Goal: Task Accomplishment & Management: Use online tool/utility

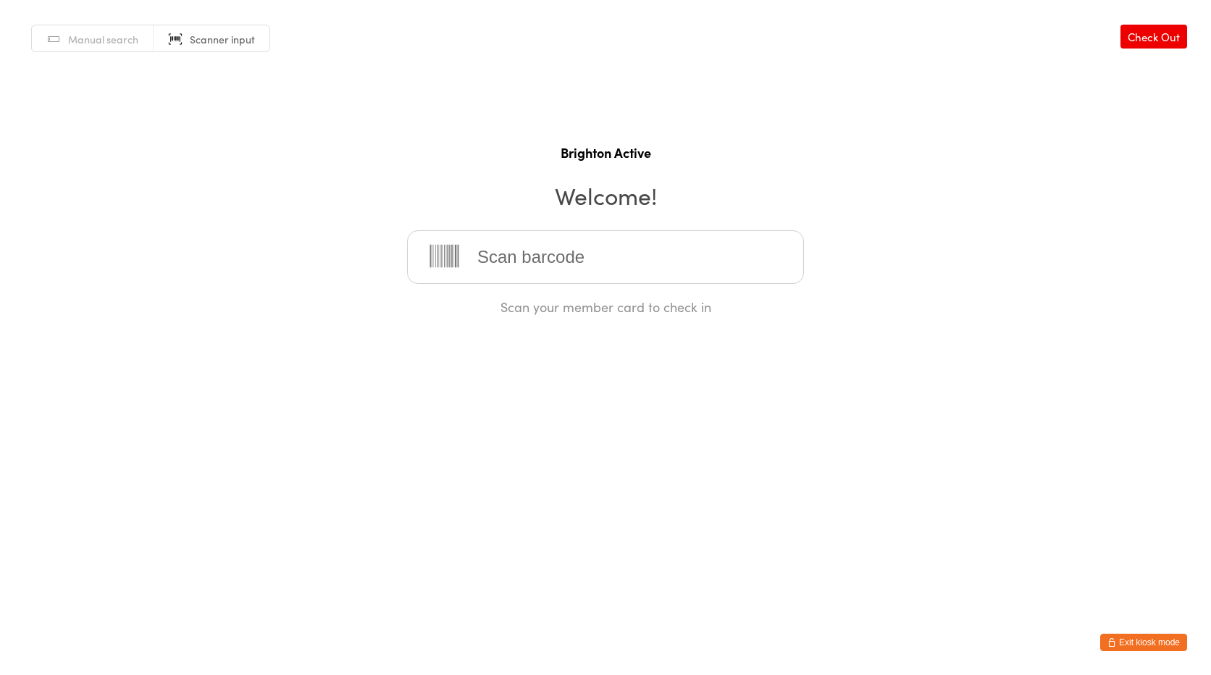
click at [512, 267] on input "search" at bounding box center [605, 257] width 397 height 54
type input "70195"
click at [1142, 638] on button "Exit kiosk mode" at bounding box center [1143, 642] width 87 height 17
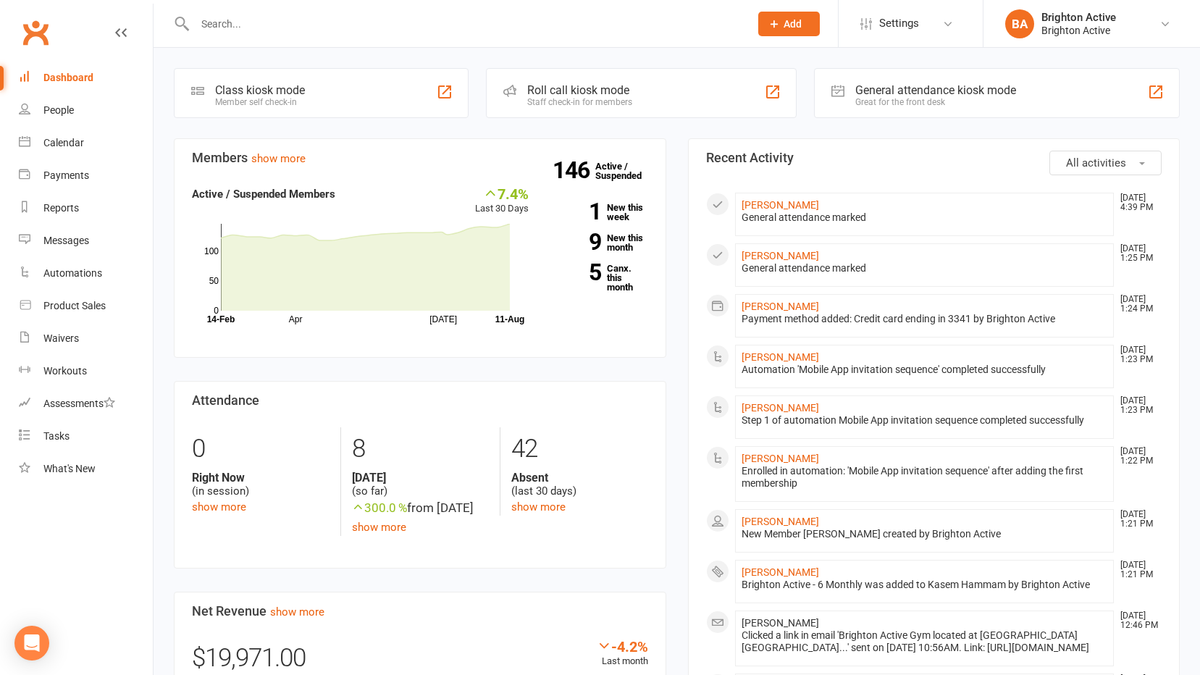
click at [916, 99] on div "Great for the front desk" at bounding box center [936, 102] width 161 height 10
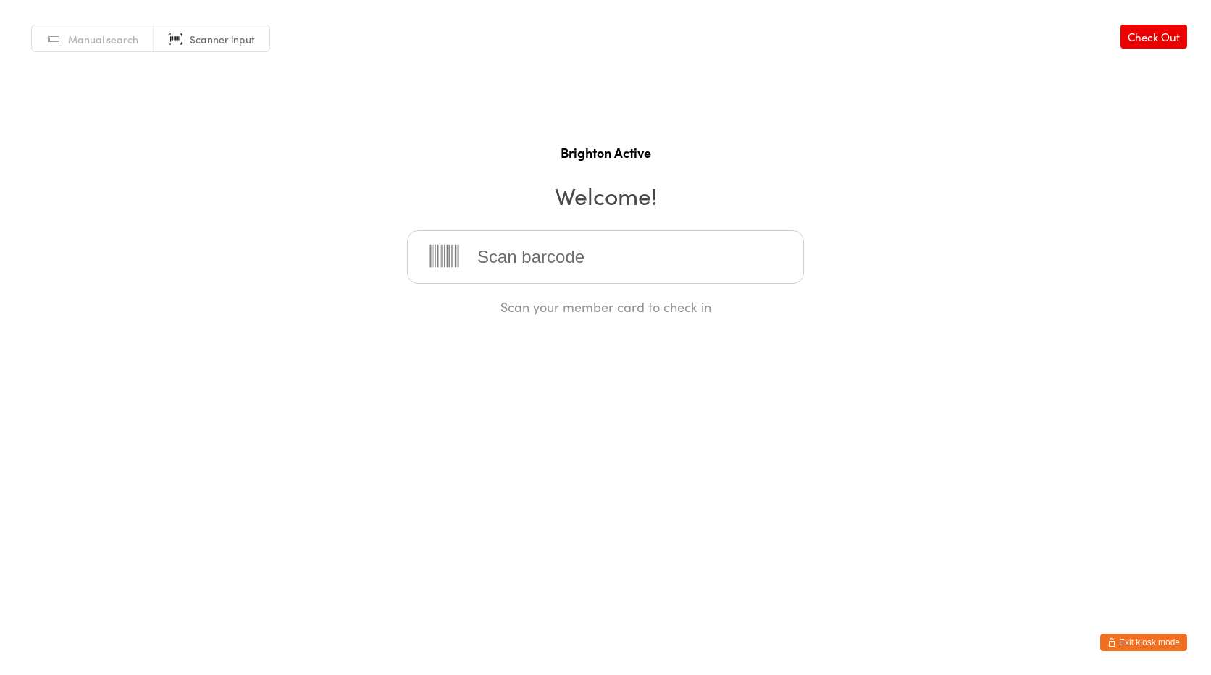
click at [119, 17] on div "Manual search Scanner input Check Out Brighton Active Welcome! Scan your member…" at bounding box center [605, 158] width 1211 height 316
click at [125, 39] on span "Manual search" at bounding box center [103, 39] width 70 height 14
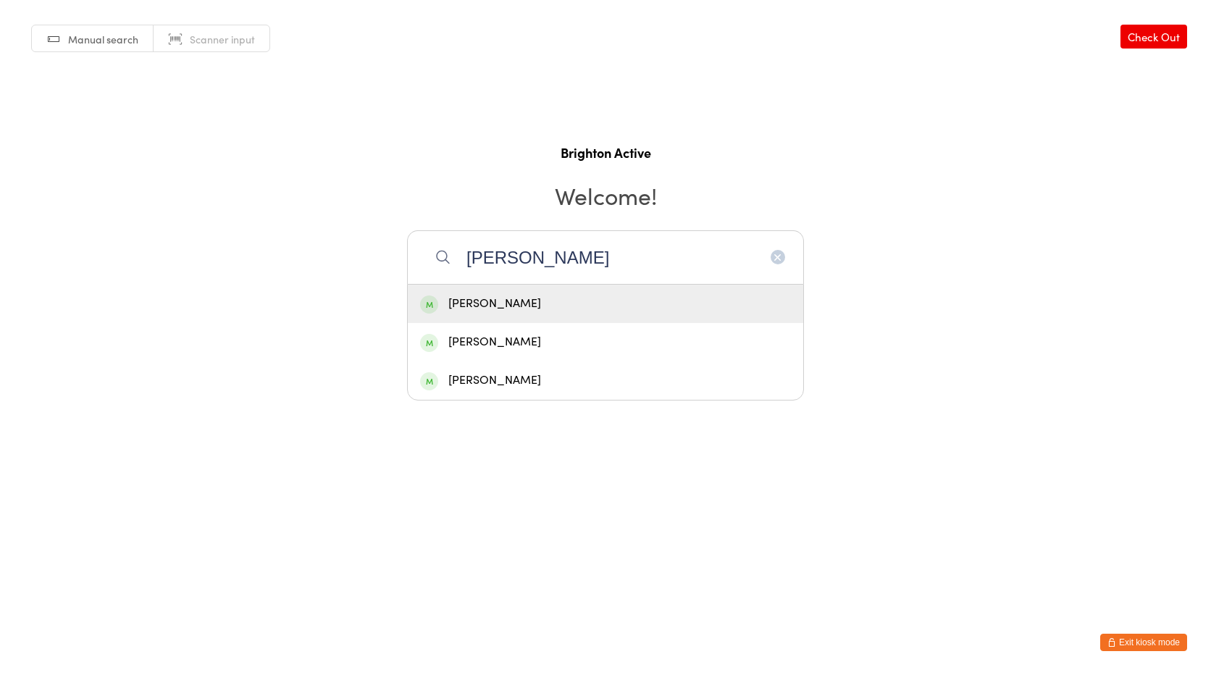
type input "julie"
click at [459, 297] on div "[PERSON_NAME]" at bounding box center [605, 304] width 371 height 20
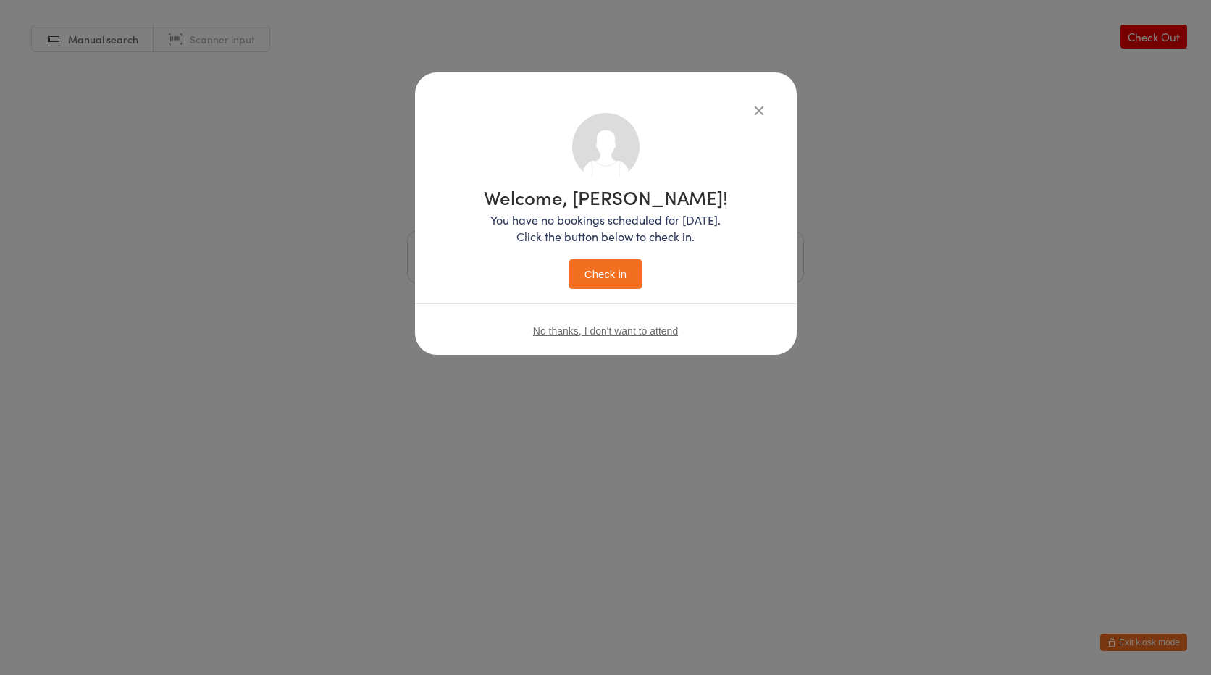
click at [598, 269] on button "Check in" at bounding box center [605, 274] width 72 height 30
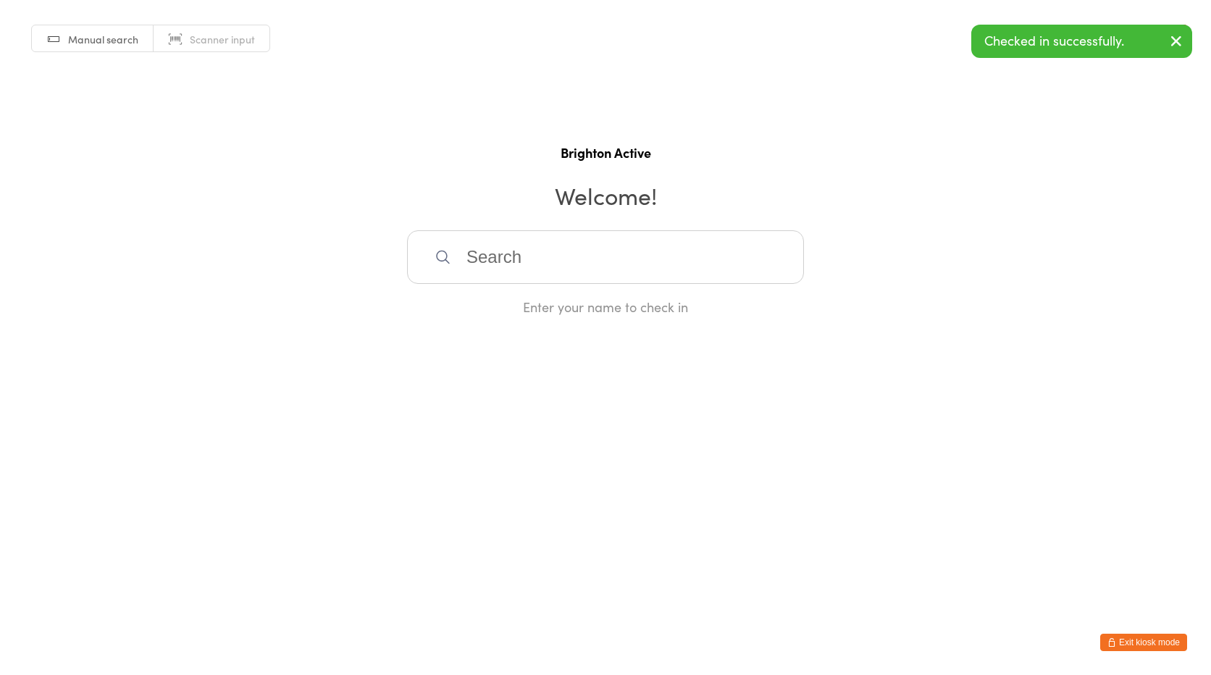
click at [533, 253] on input "search" at bounding box center [605, 257] width 397 height 54
click at [213, 38] on span "Scanner input" at bounding box center [222, 39] width 65 height 14
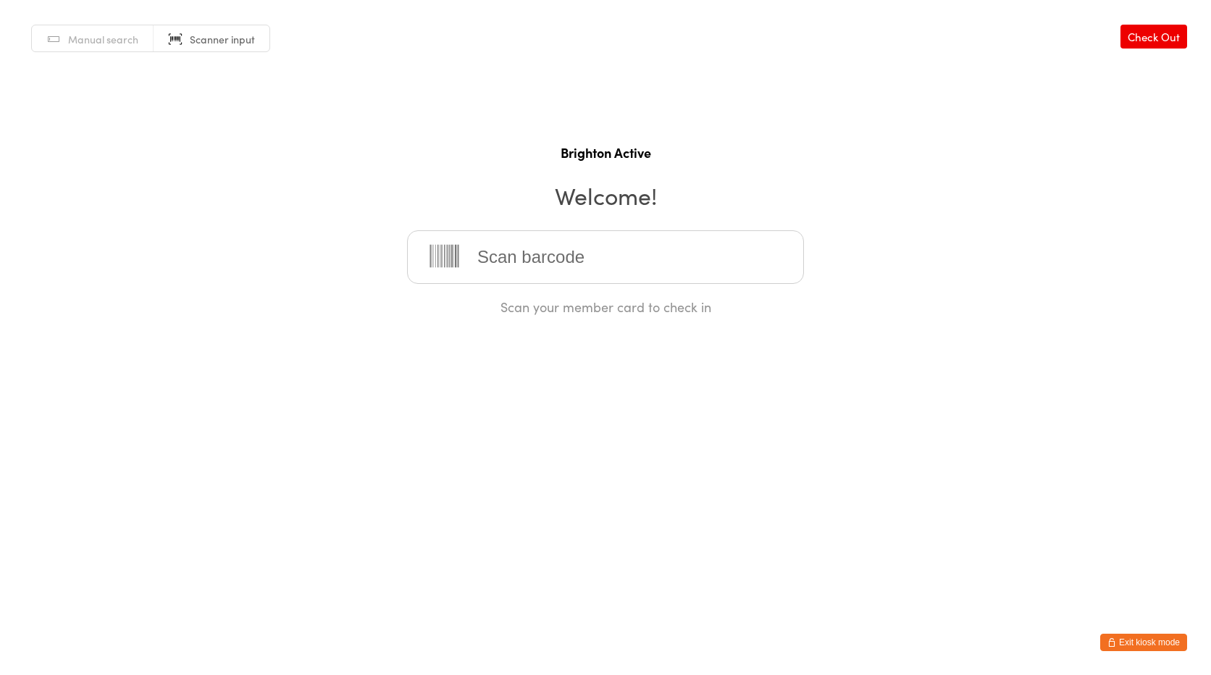
click at [1125, 635] on button "Exit kiosk mode" at bounding box center [1143, 642] width 87 height 17
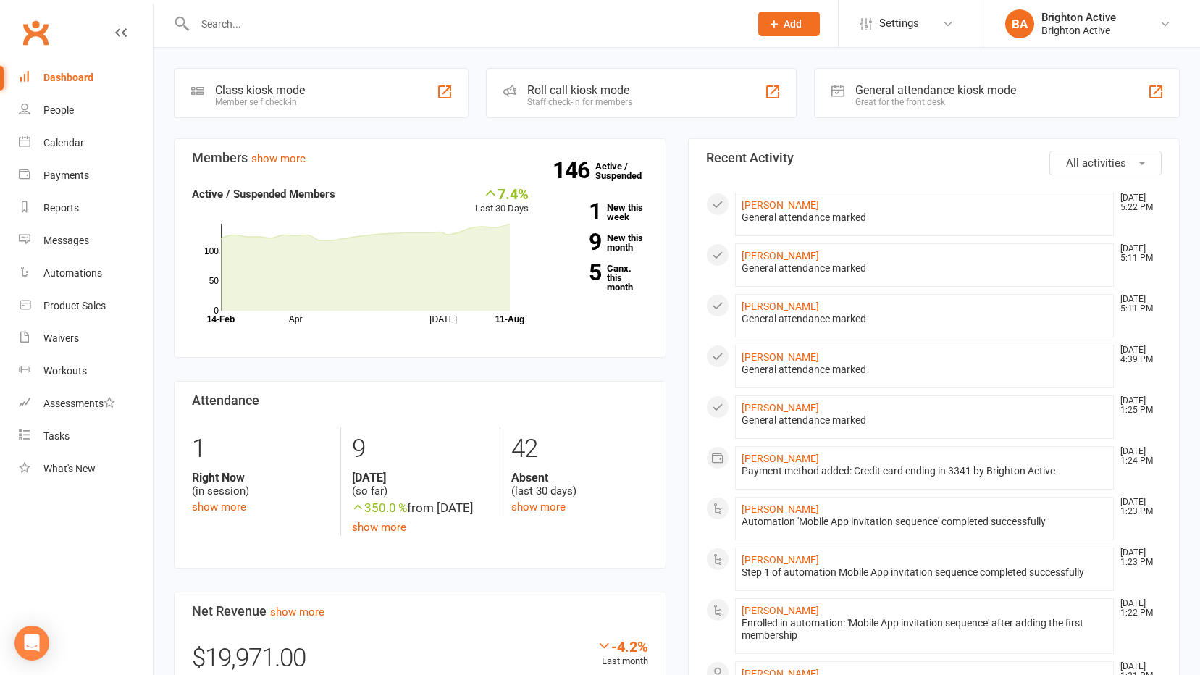
click at [243, 33] on input "text" at bounding box center [465, 24] width 549 height 20
type input "[PERSON_NAME]"
drag, startPoint x: 239, startPoint y: 33, endPoint x: 177, endPoint y: 28, distance: 61.7
click at [182, 30] on div "jodie No results" at bounding box center [457, 23] width 566 height 47
click at [932, 93] on div "General attendance kiosk mode" at bounding box center [936, 90] width 161 height 14
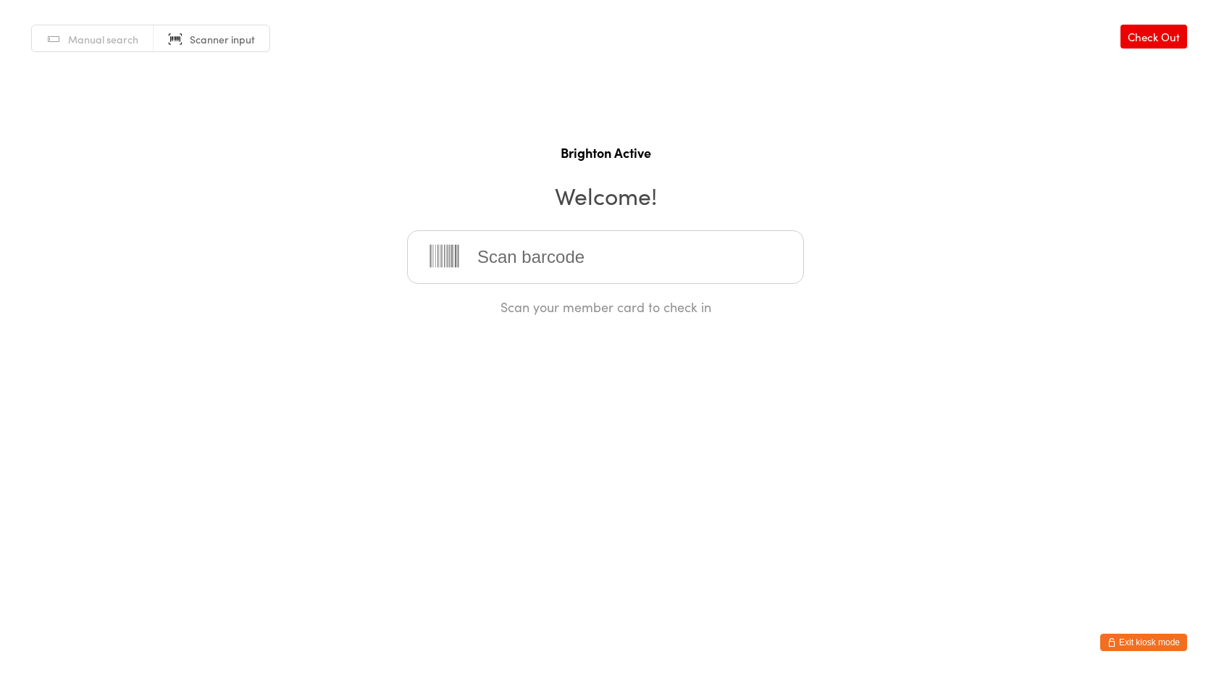
click at [1158, 650] on button "Exit kiosk mode" at bounding box center [1143, 642] width 87 height 17
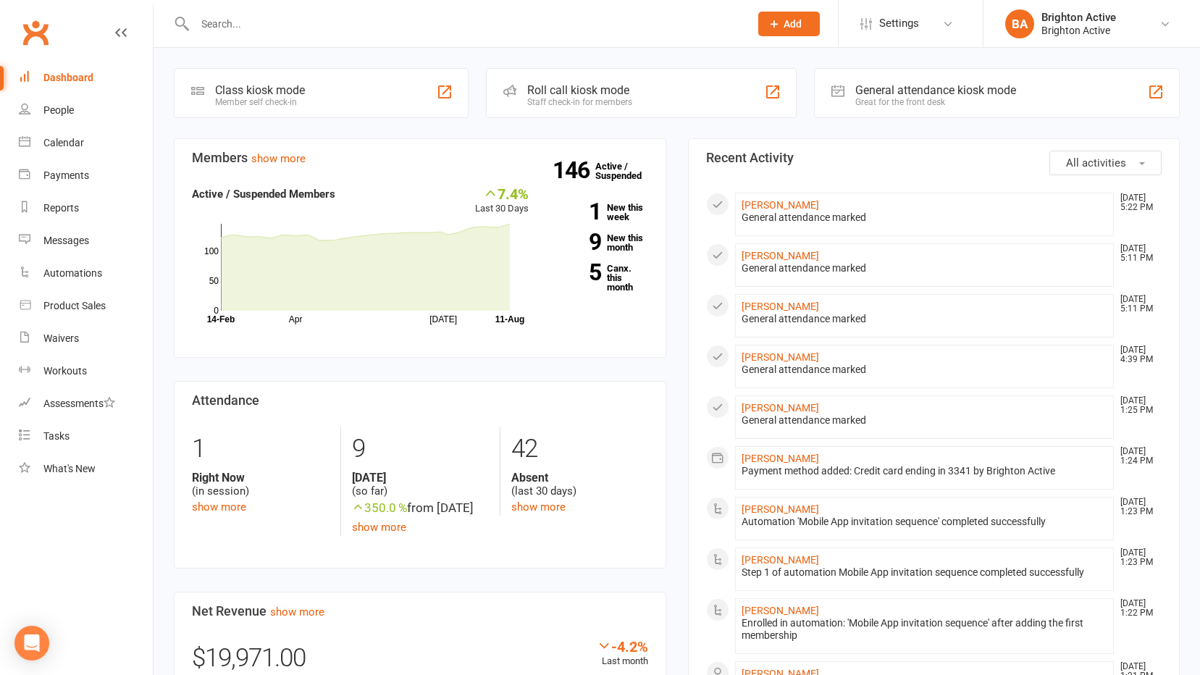
click at [414, 31] on input "text" at bounding box center [465, 24] width 549 height 20
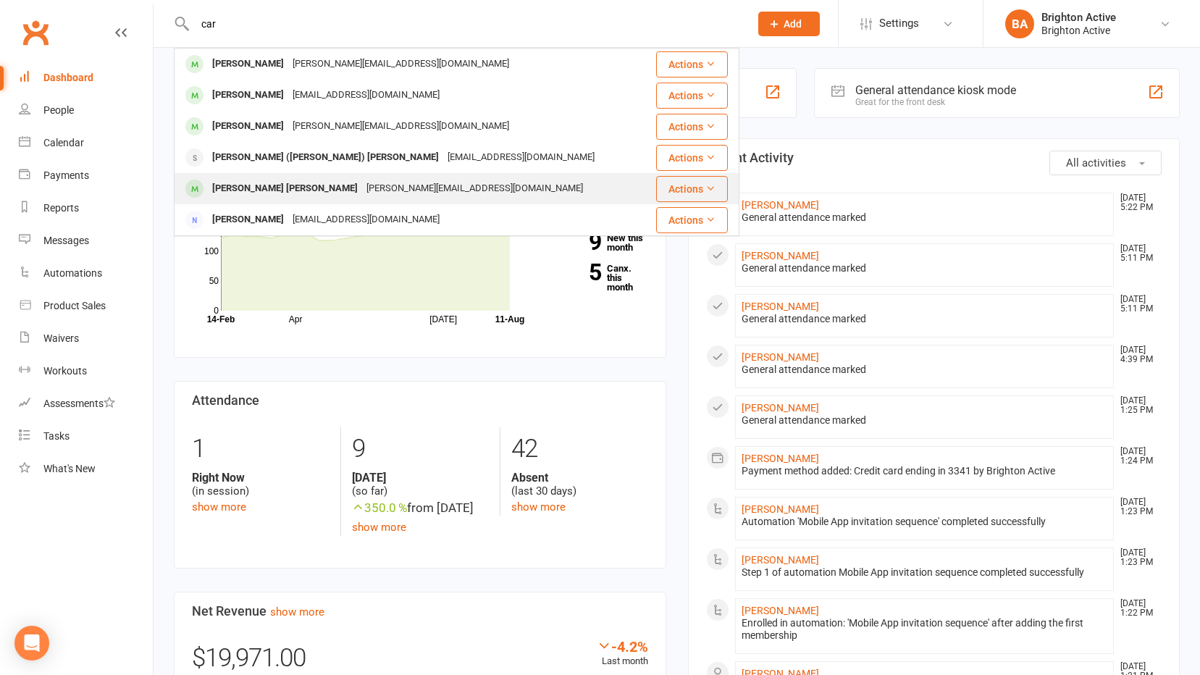
type input "car"
click at [249, 189] on div "Carla Ferreira Amorim" at bounding box center [285, 188] width 154 height 21
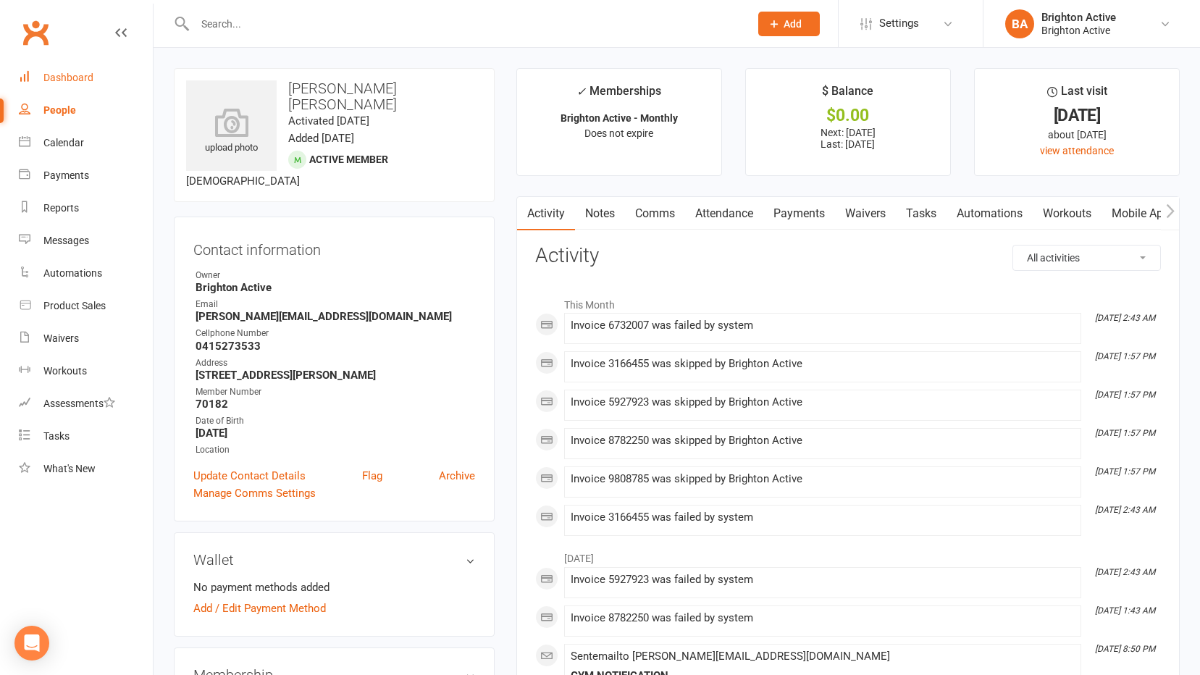
drag, startPoint x: 70, startPoint y: 82, endPoint x: 101, endPoint y: 82, distance: 30.4
click at [70, 82] on div "Dashboard" at bounding box center [68, 78] width 50 height 12
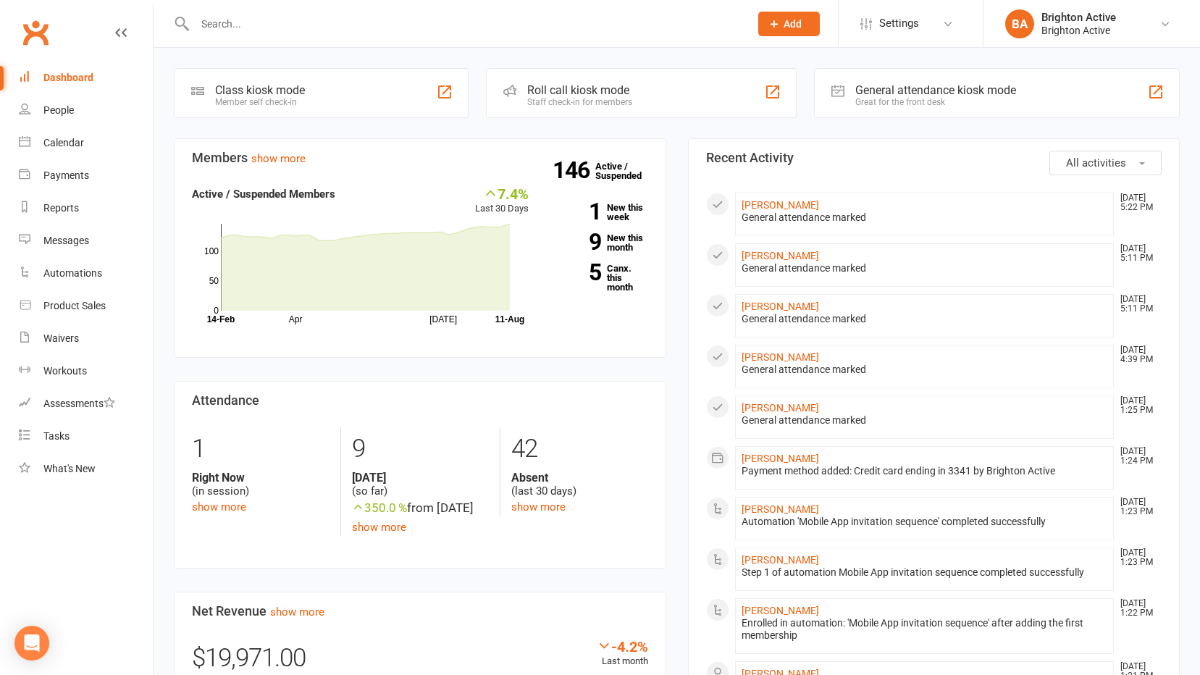
click at [900, 95] on div "General attendance kiosk mode" at bounding box center [936, 90] width 161 height 14
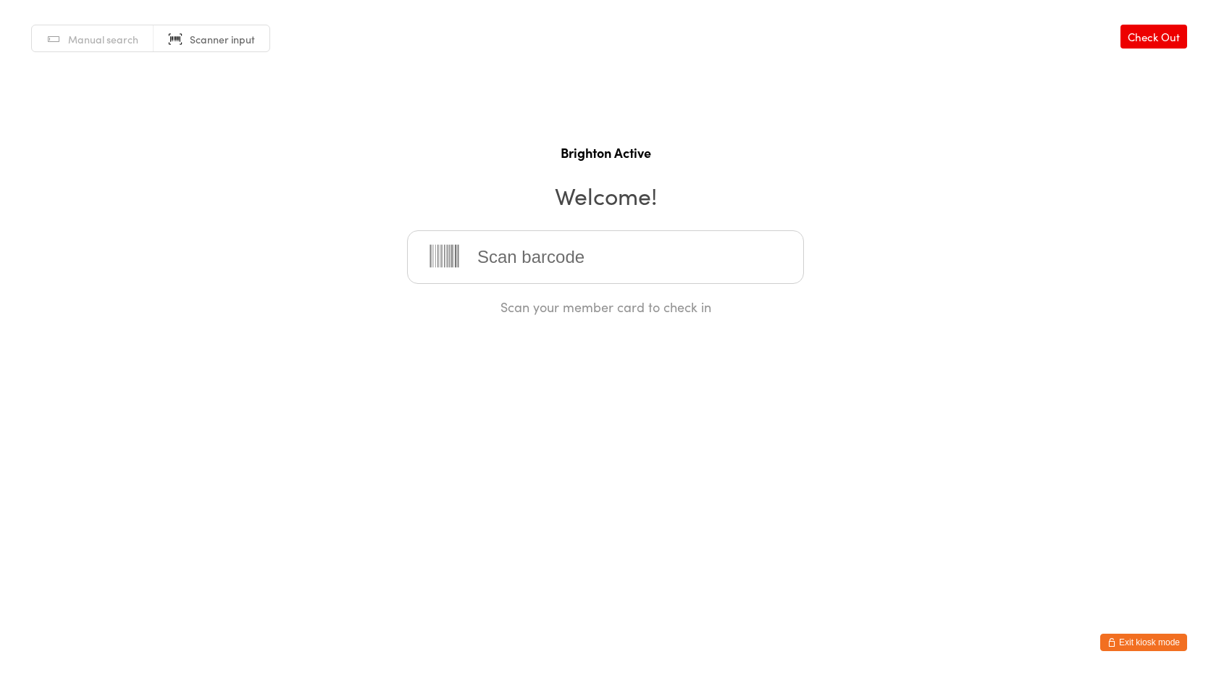
click at [1129, 639] on button "Exit kiosk mode" at bounding box center [1143, 642] width 87 height 17
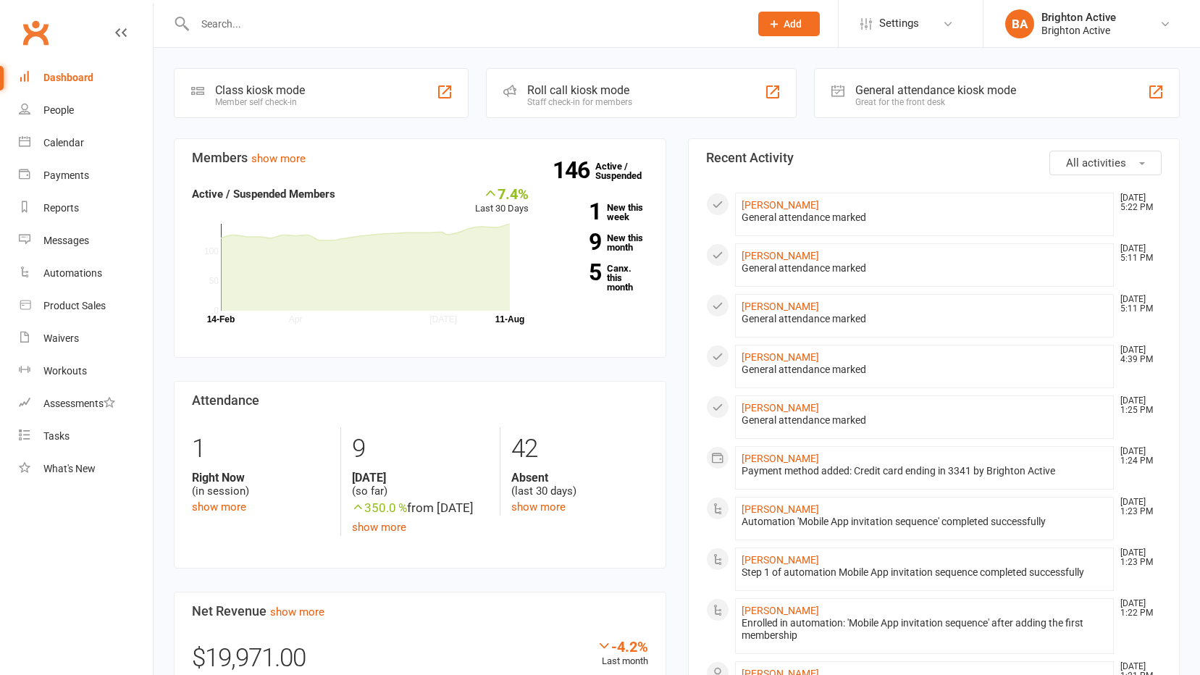
click at [227, 30] on input "text" at bounding box center [465, 24] width 549 height 20
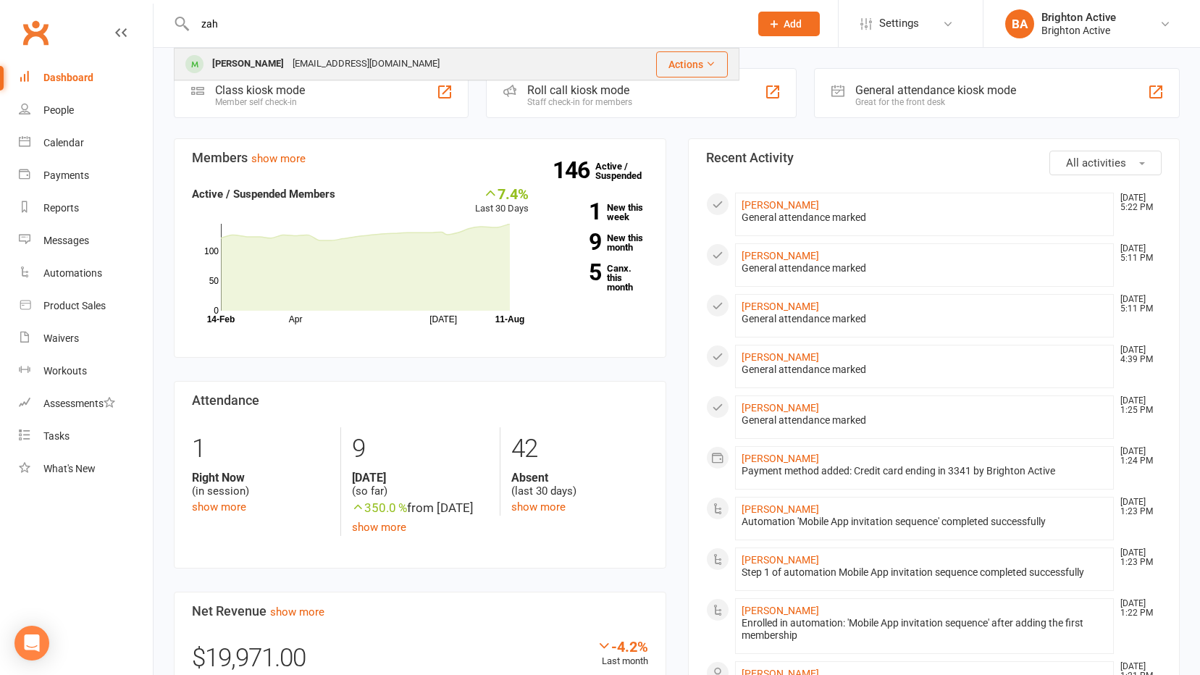
type input "zah"
click at [242, 75] on div "Zahraa Ismail" at bounding box center [248, 64] width 80 height 21
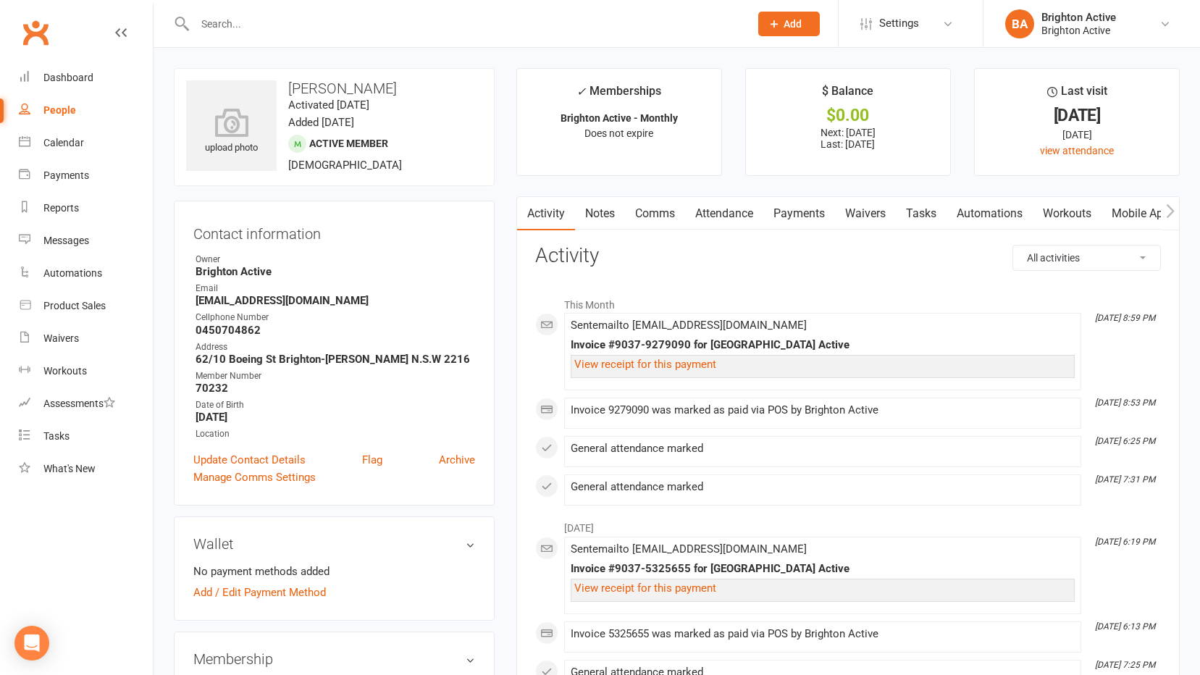
click at [792, 212] on link "Payments" at bounding box center [800, 213] width 72 height 33
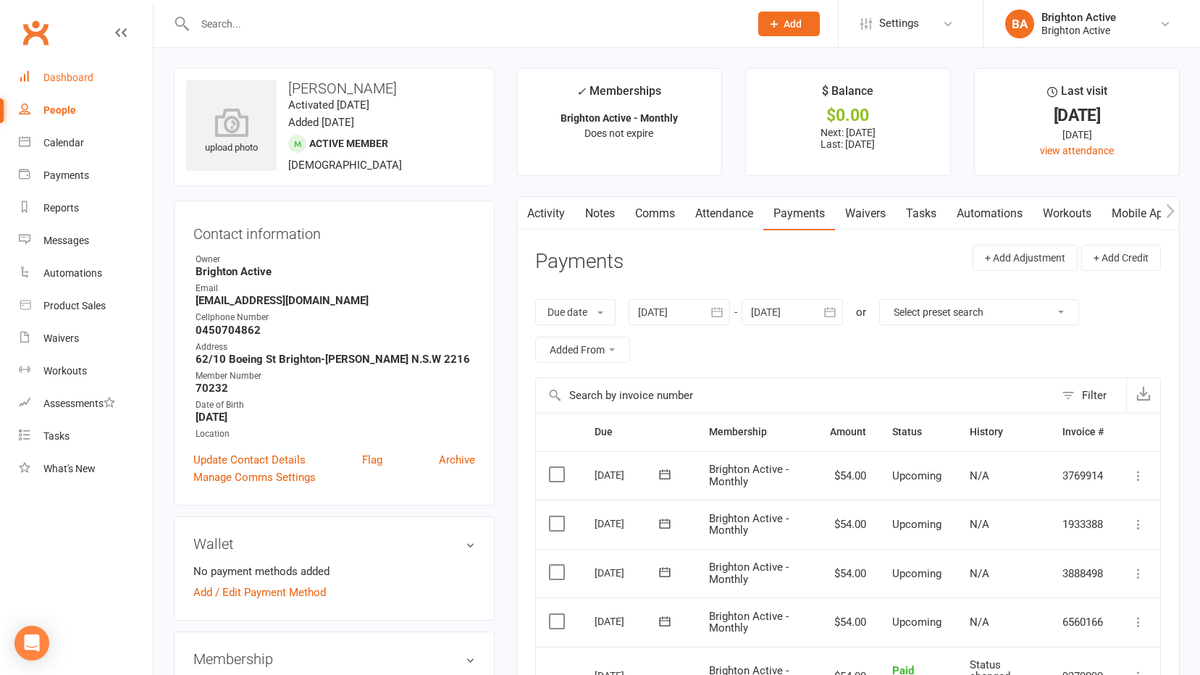
click at [45, 71] on link "Dashboard" at bounding box center [86, 78] width 134 height 33
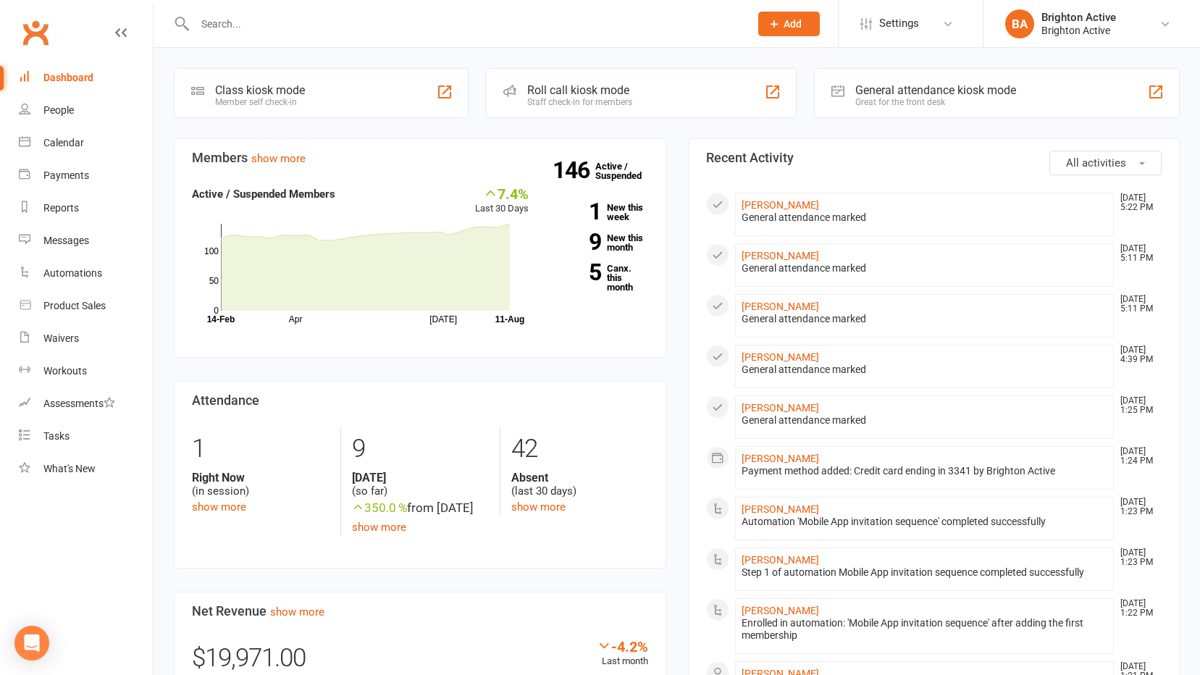
click at [882, 99] on div "Great for the front desk" at bounding box center [936, 102] width 161 height 10
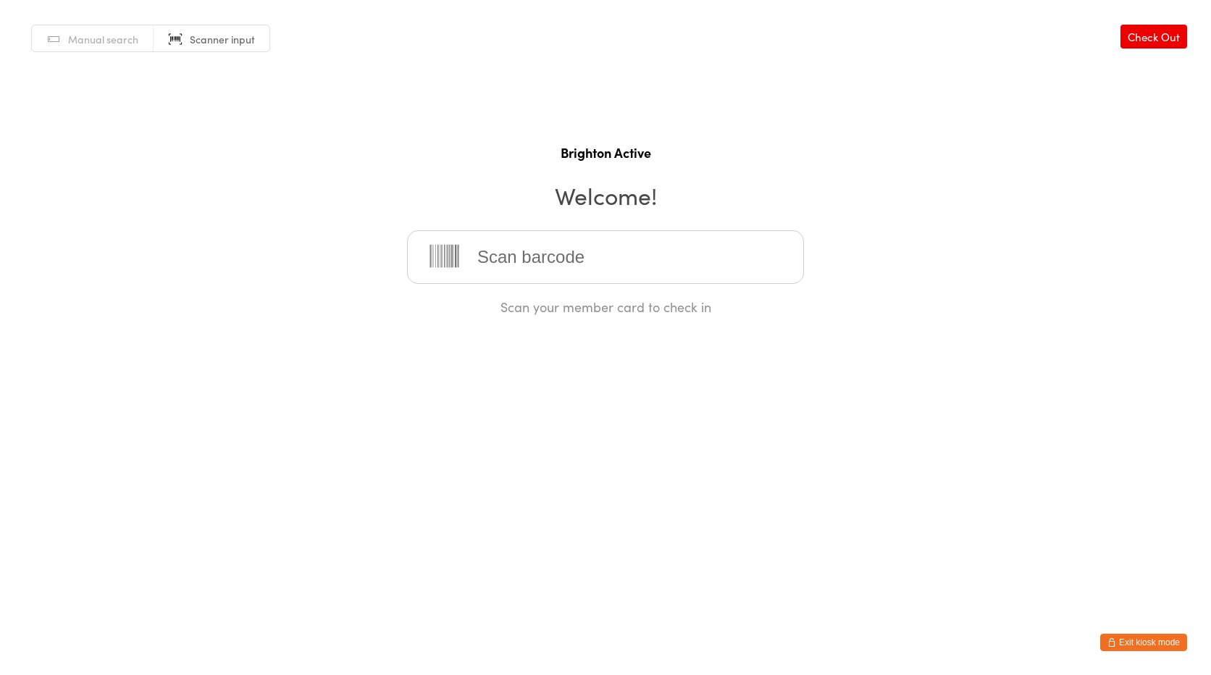
click at [1148, 651] on html "You have now entered Kiosk Mode. Members will be able to check themselves in us…" at bounding box center [605, 337] width 1211 height 675
click at [1148, 646] on button "Exit kiosk mode" at bounding box center [1143, 642] width 87 height 17
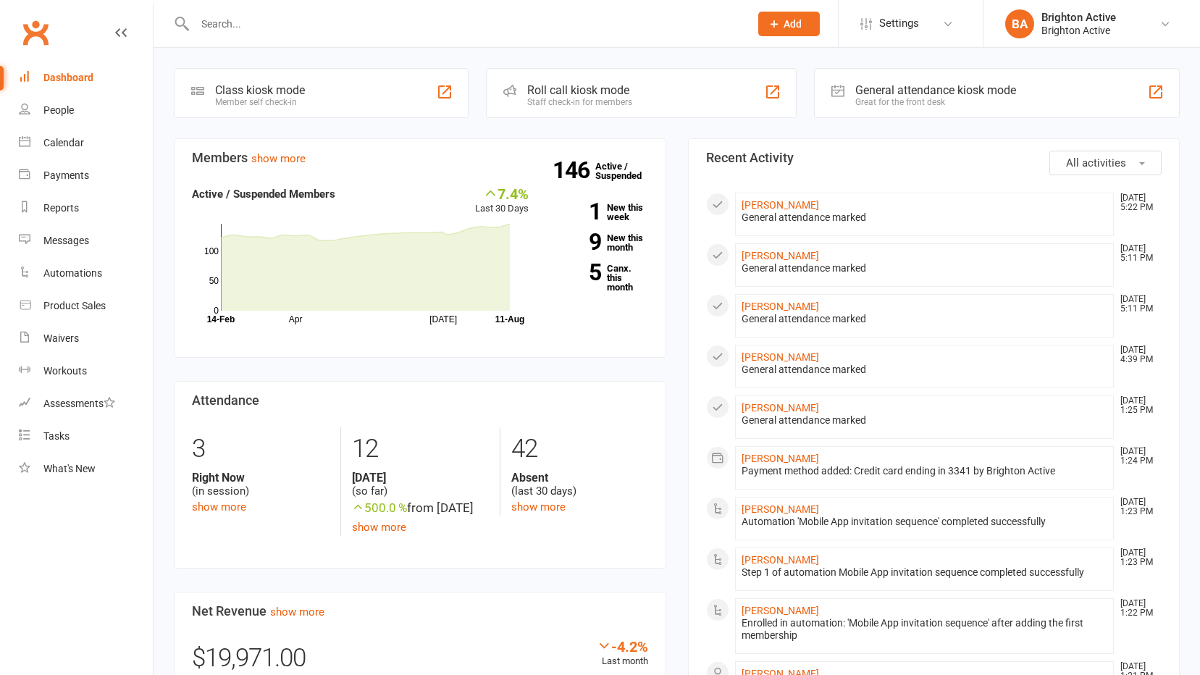
click at [252, 27] on input "text" at bounding box center [465, 24] width 549 height 20
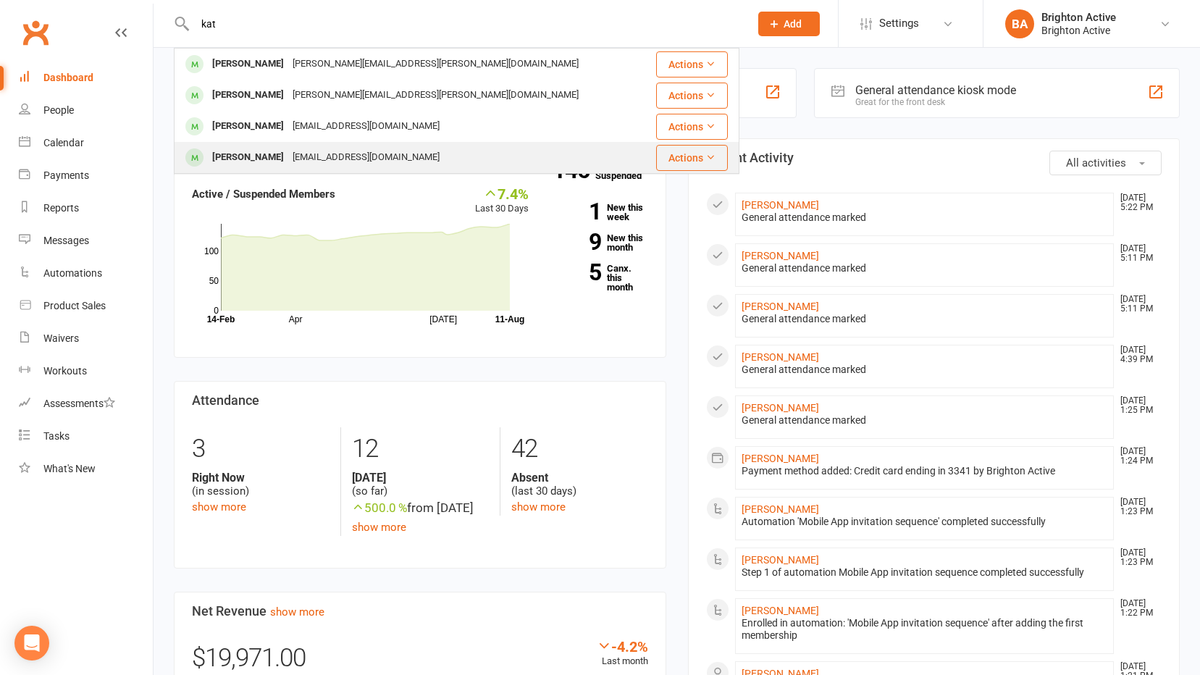
type input "kat"
click at [254, 164] on div "Katherine Deacon" at bounding box center [248, 157] width 80 height 21
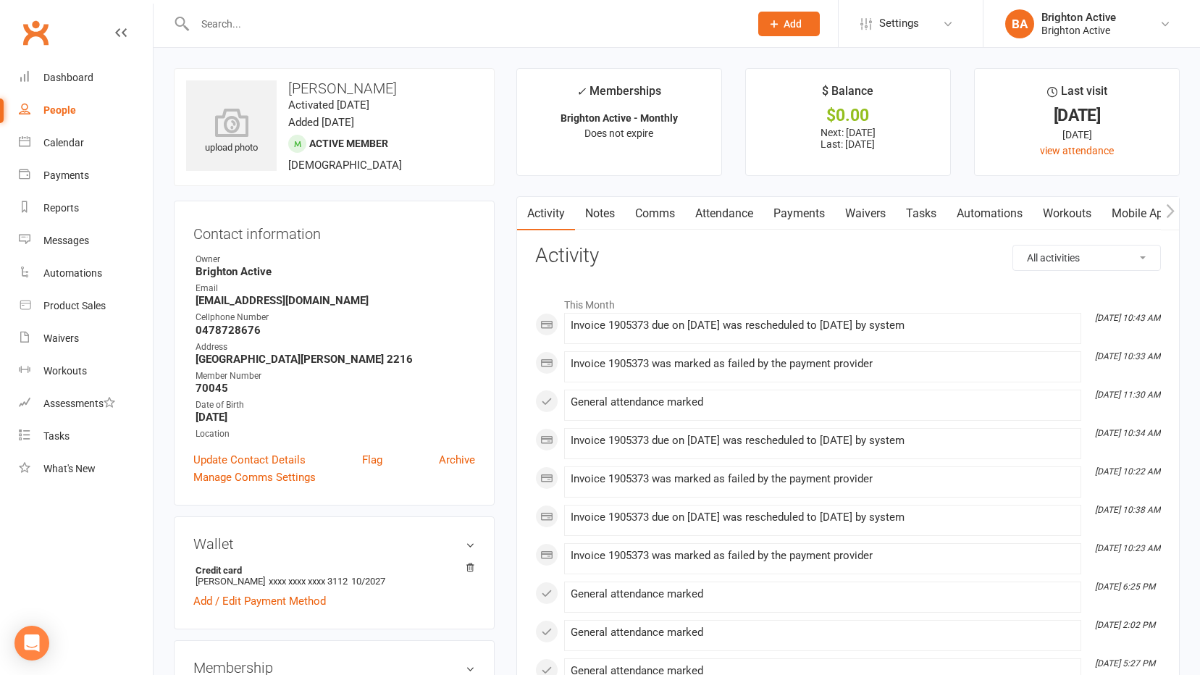
click at [812, 217] on link "Payments" at bounding box center [800, 213] width 72 height 33
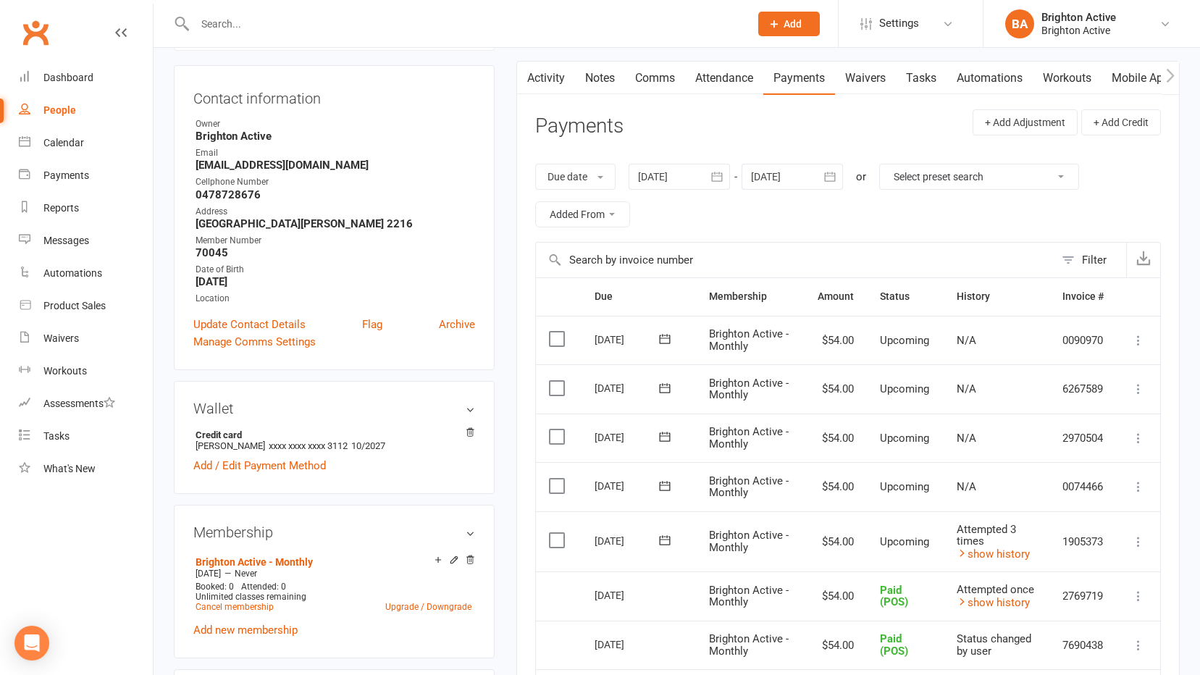
scroll to position [290, 0]
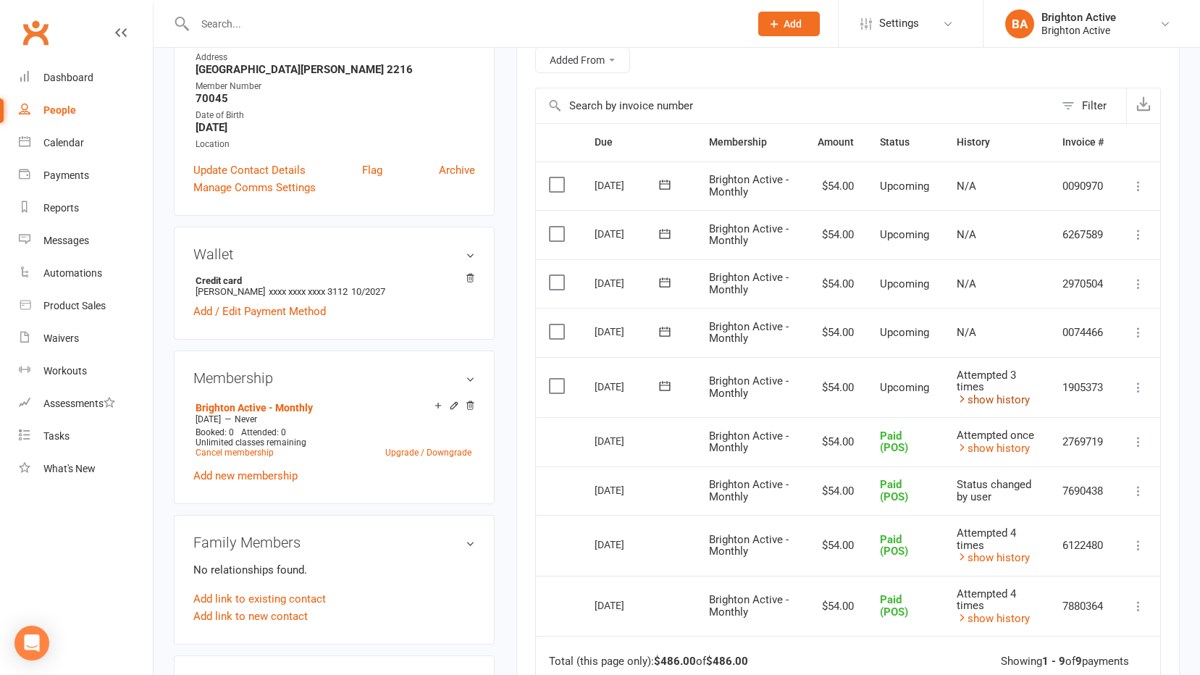
click at [985, 404] on link "show history" at bounding box center [993, 399] width 73 height 13
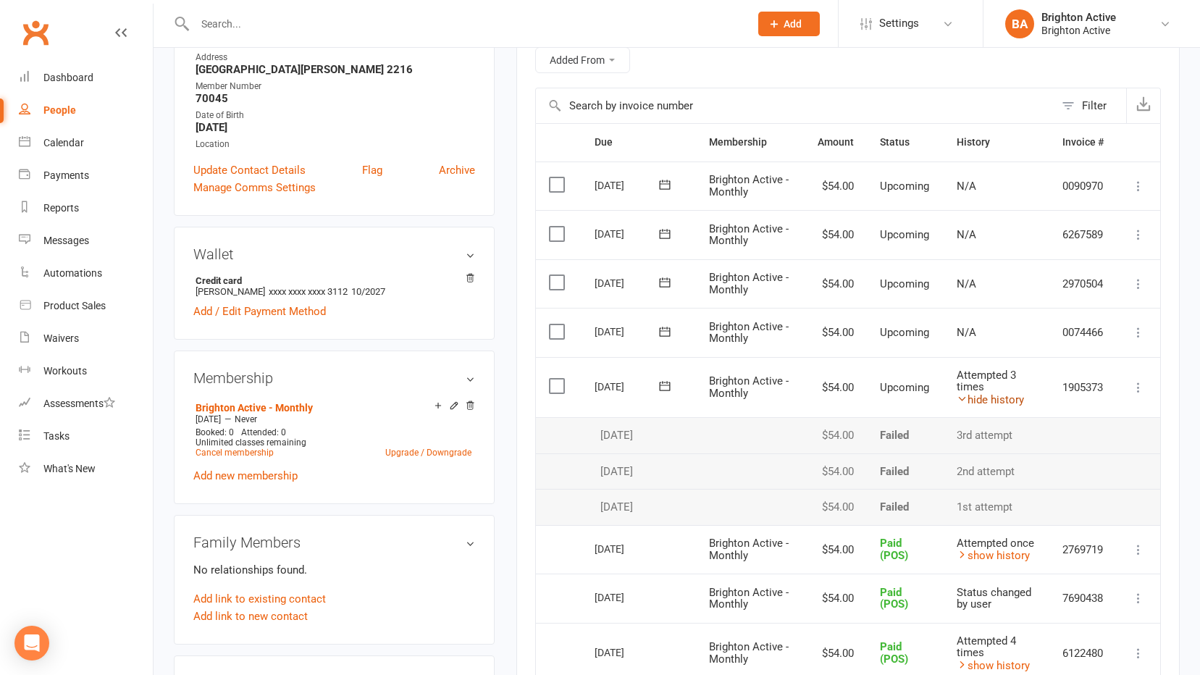
click at [990, 403] on link "hide history" at bounding box center [990, 399] width 67 height 13
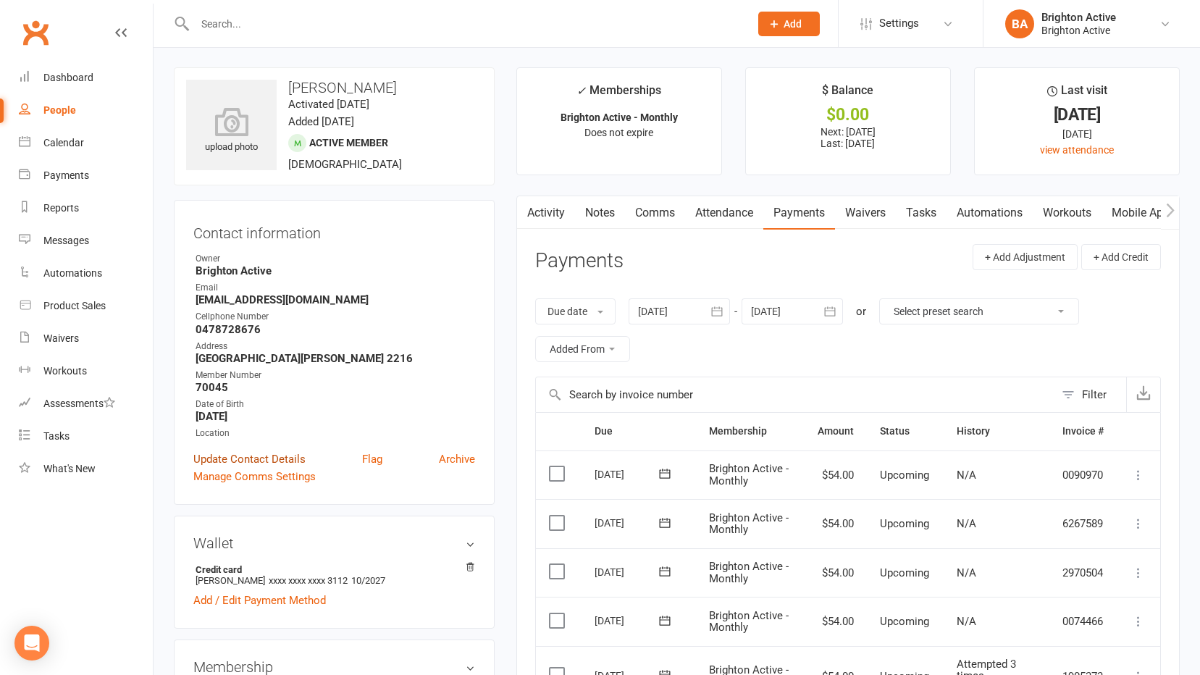
scroll to position [0, 0]
click at [75, 81] on div "Dashboard" at bounding box center [68, 78] width 50 height 12
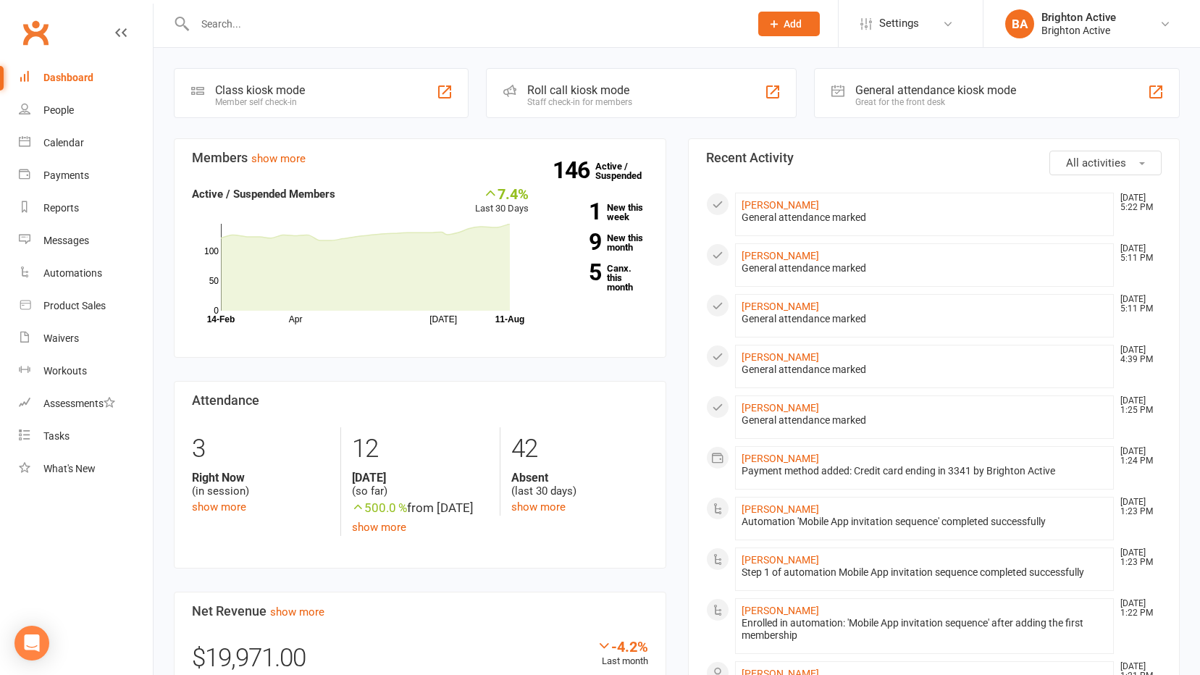
click at [915, 79] on div "General attendance kiosk mode Great for the front desk" at bounding box center [997, 93] width 366 height 50
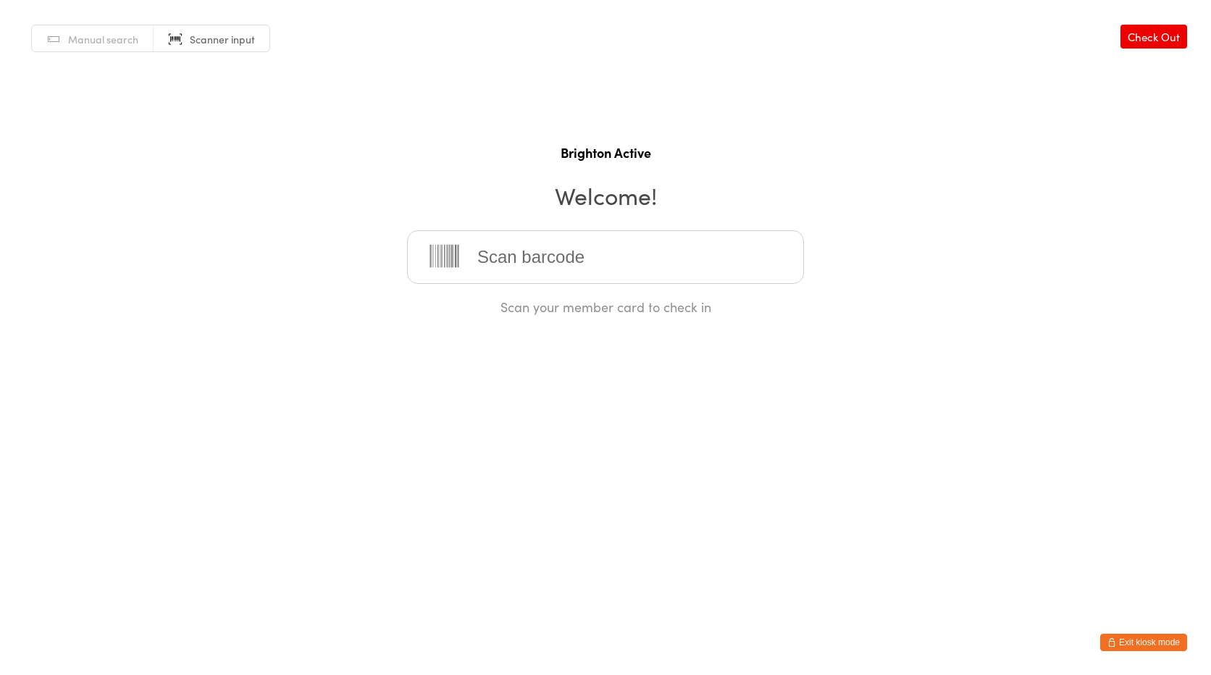
click at [1114, 637] on button "Exit kiosk mode" at bounding box center [1143, 642] width 87 height 17
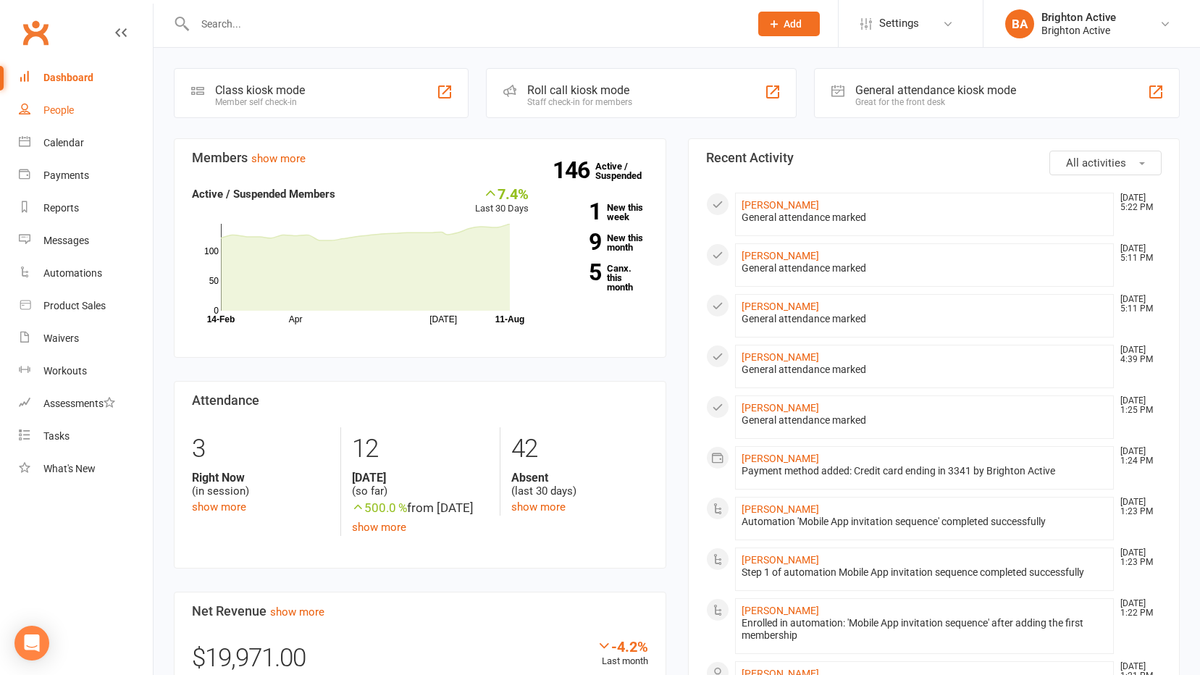
drag, startPoint x: 78, startPoint y: 97, endPoint x: 88, endPoint y: 104, distance: 11.5
click at [78, 97] on link "People" at bounding box center [86, 110] width 134 height 33
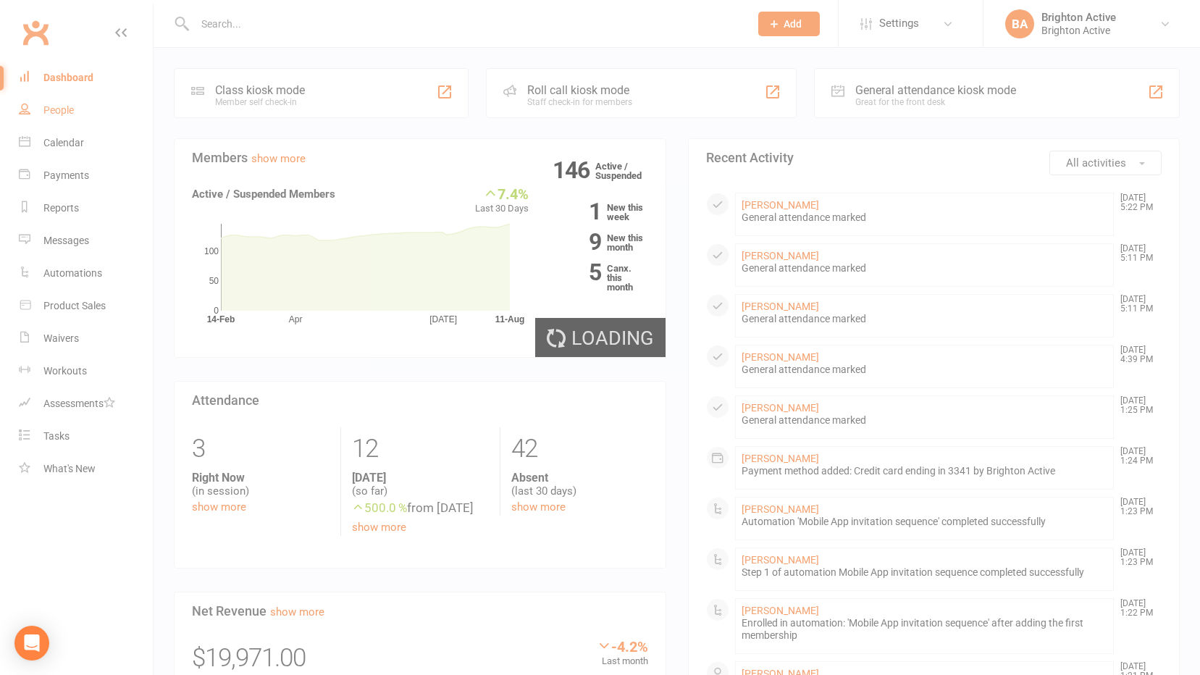
select select "true"
select select "100"
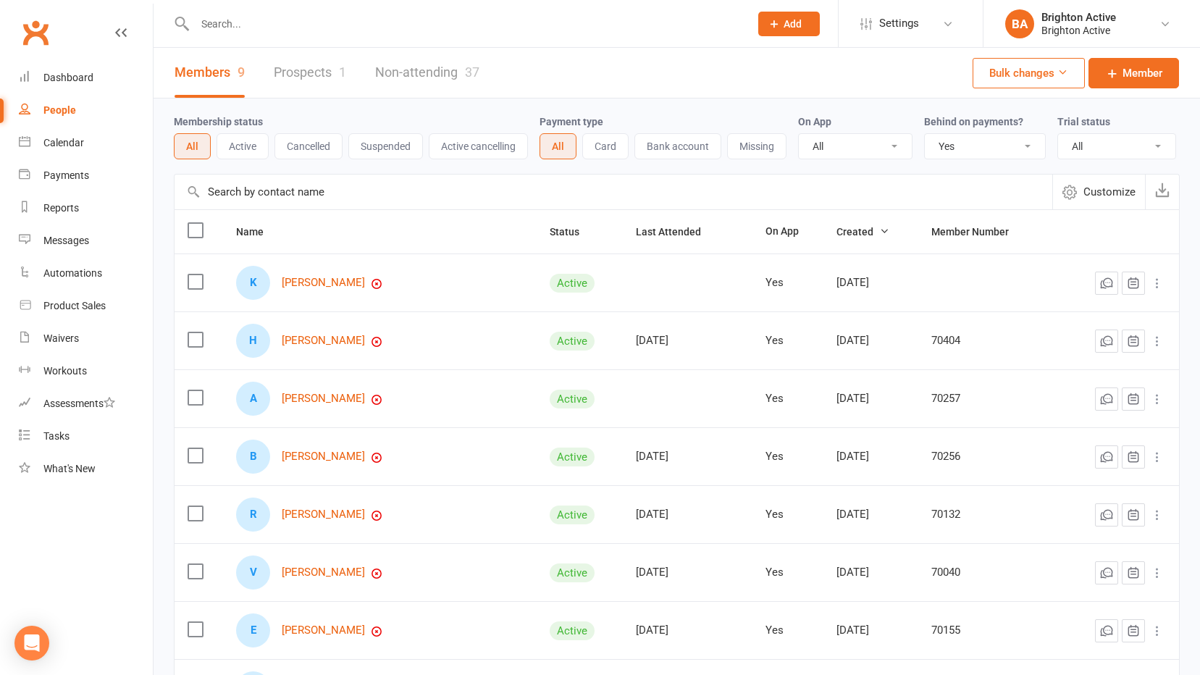
scroll to position [145, 0]
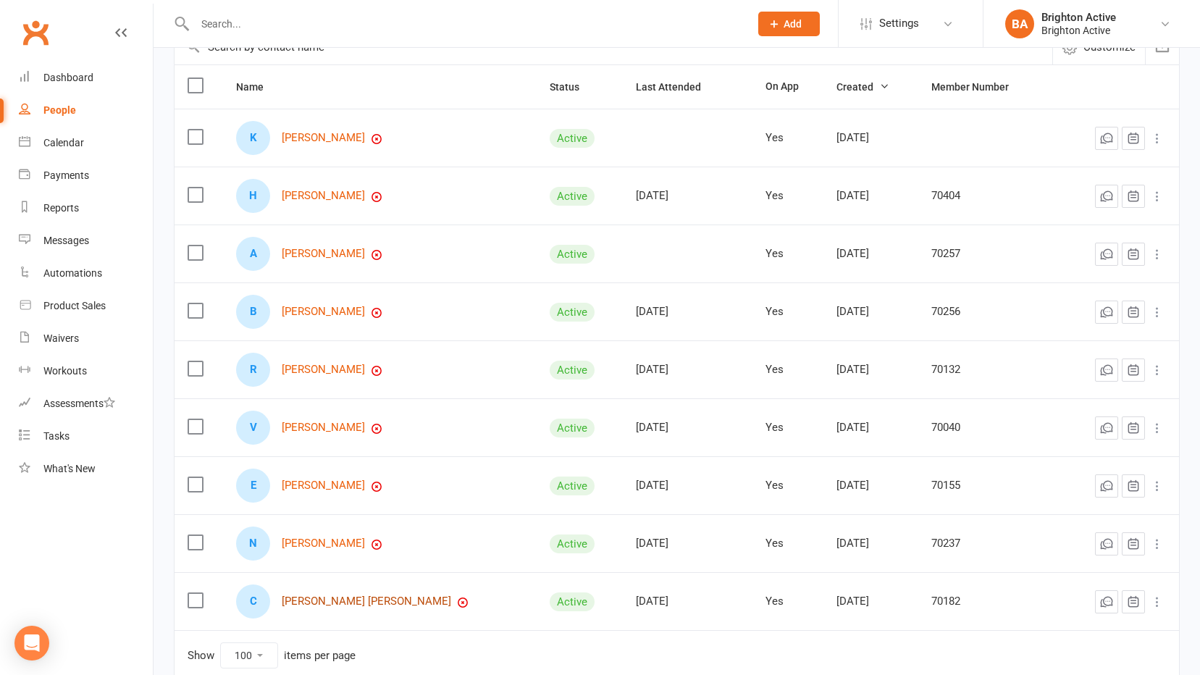
click at [339, 601] on link "Carla Ferreira Amorim" at bounding box center [367, 602] width 170 height 12
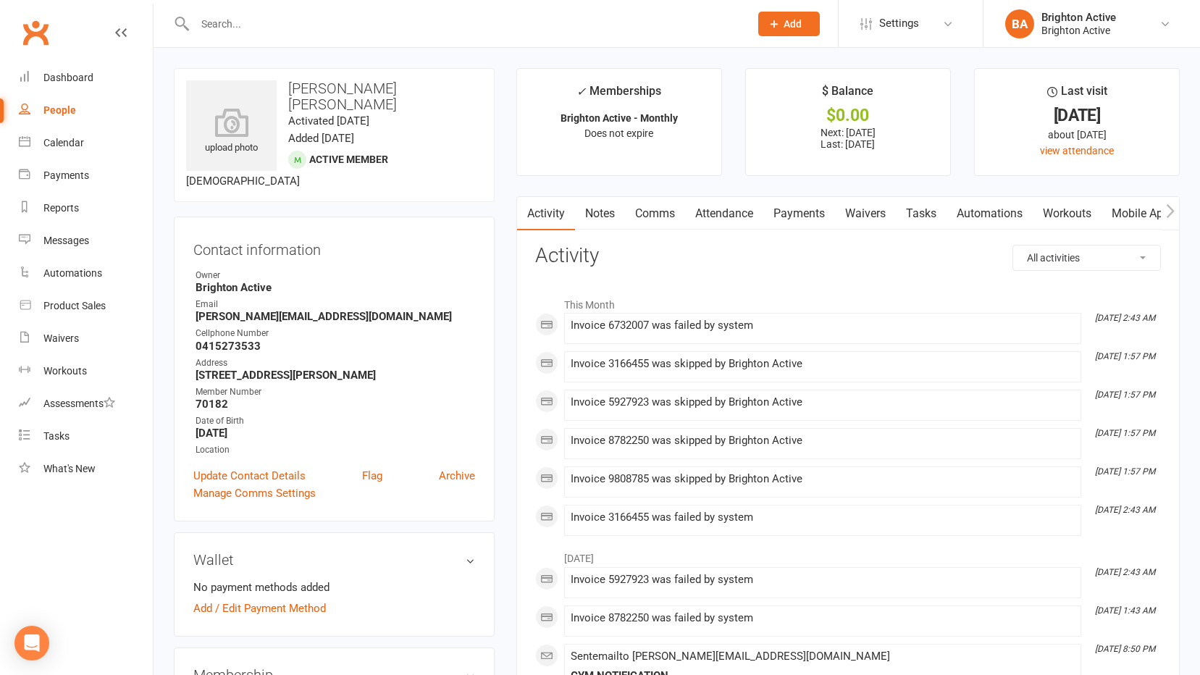
click at [814, 220] on link "Payments" at bounding box center [800, 213] width 72 height 33
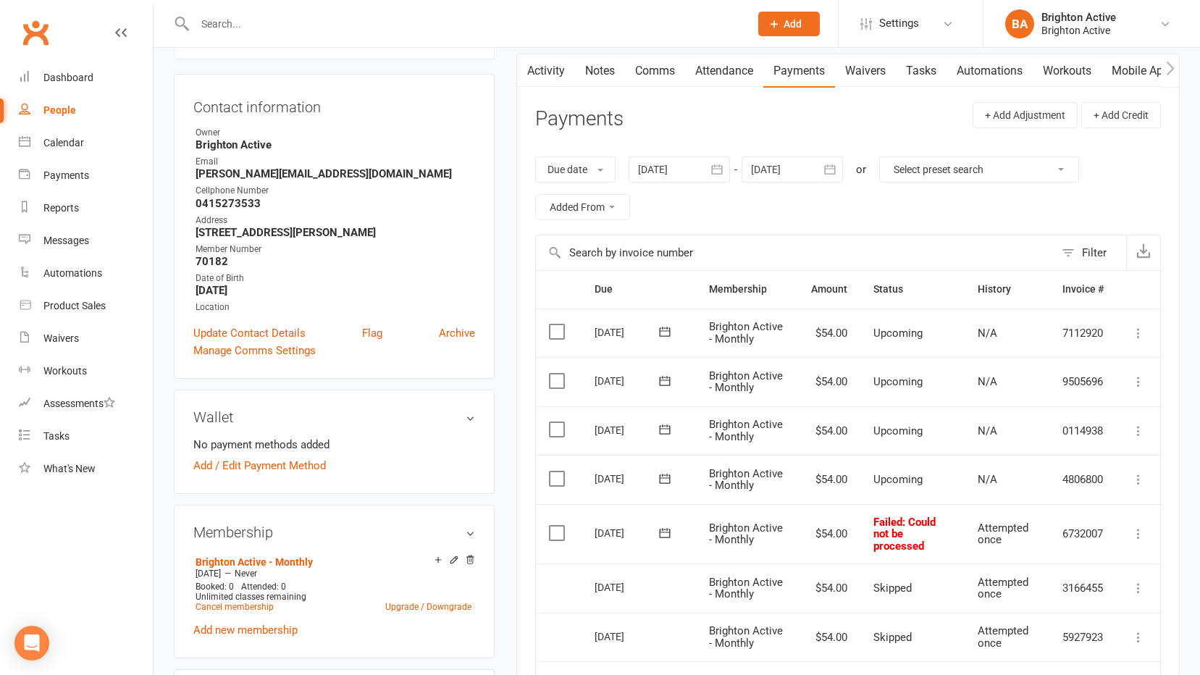
scroll to position [217, 0]
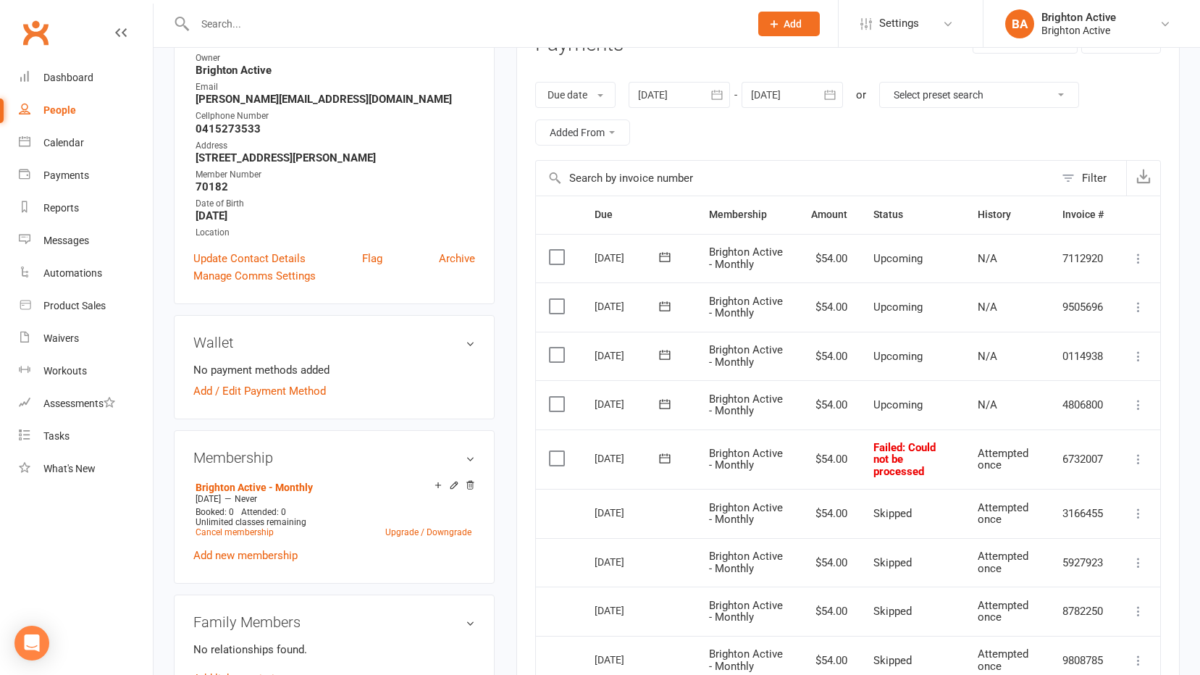
click at [1137, 456] on icon at bounding box center [1139, 459] width 14 height 14
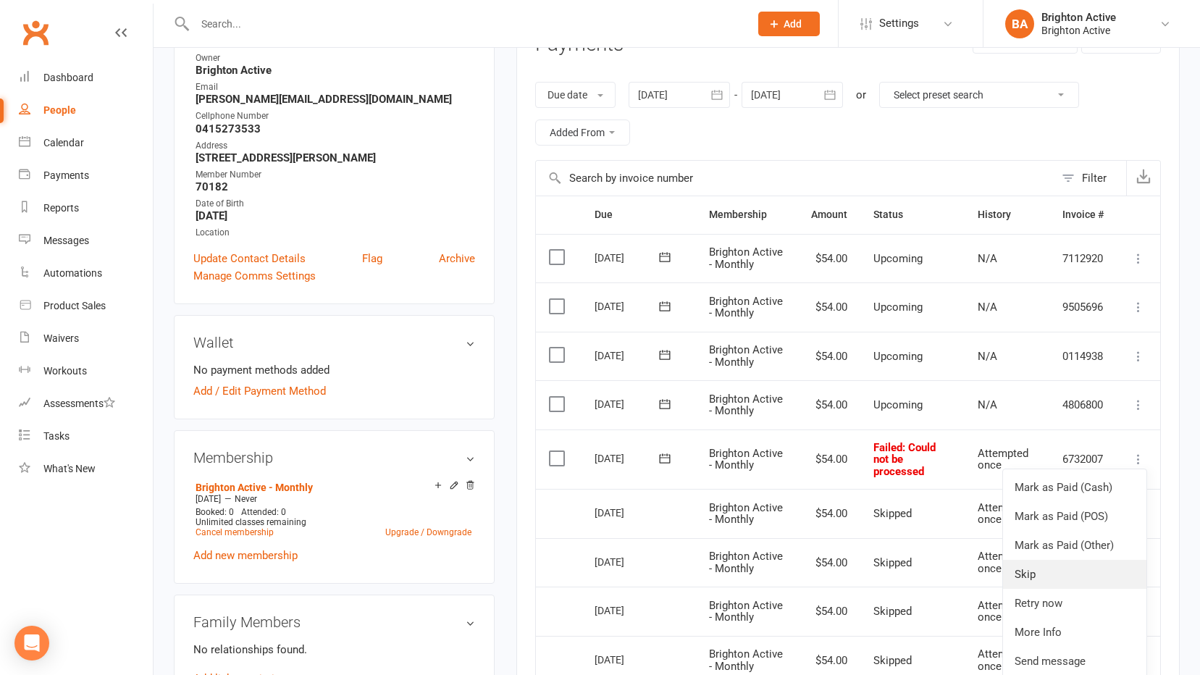
click at [1036, 572] on link "Skip" at bounding box center [1074, 574] width 143 height 29
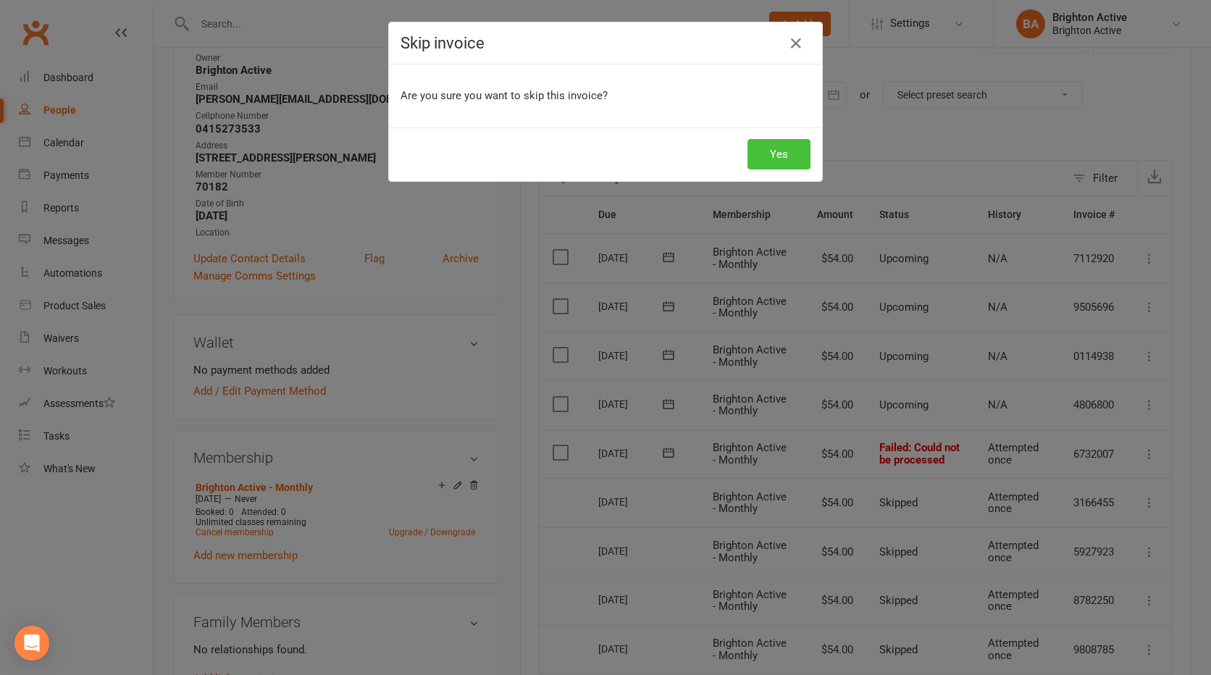
click at [758, 143] on button "Yes" at bounding box center [779, 154] width 63 height 30
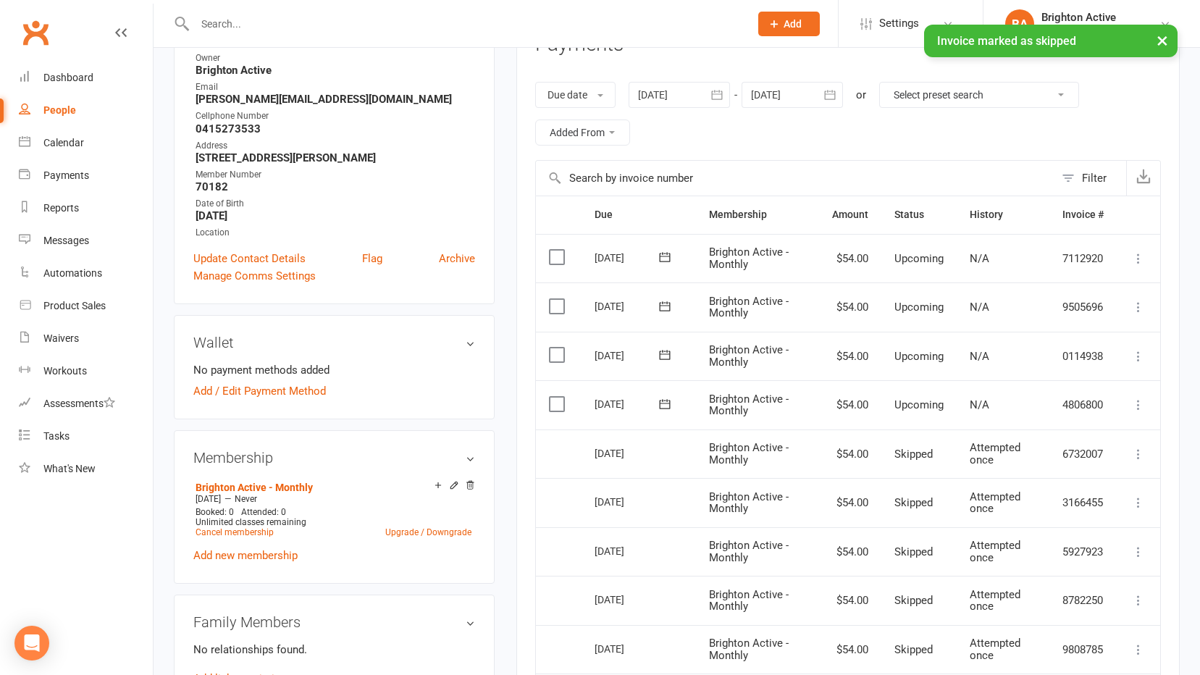
scroll to position [72, 0]
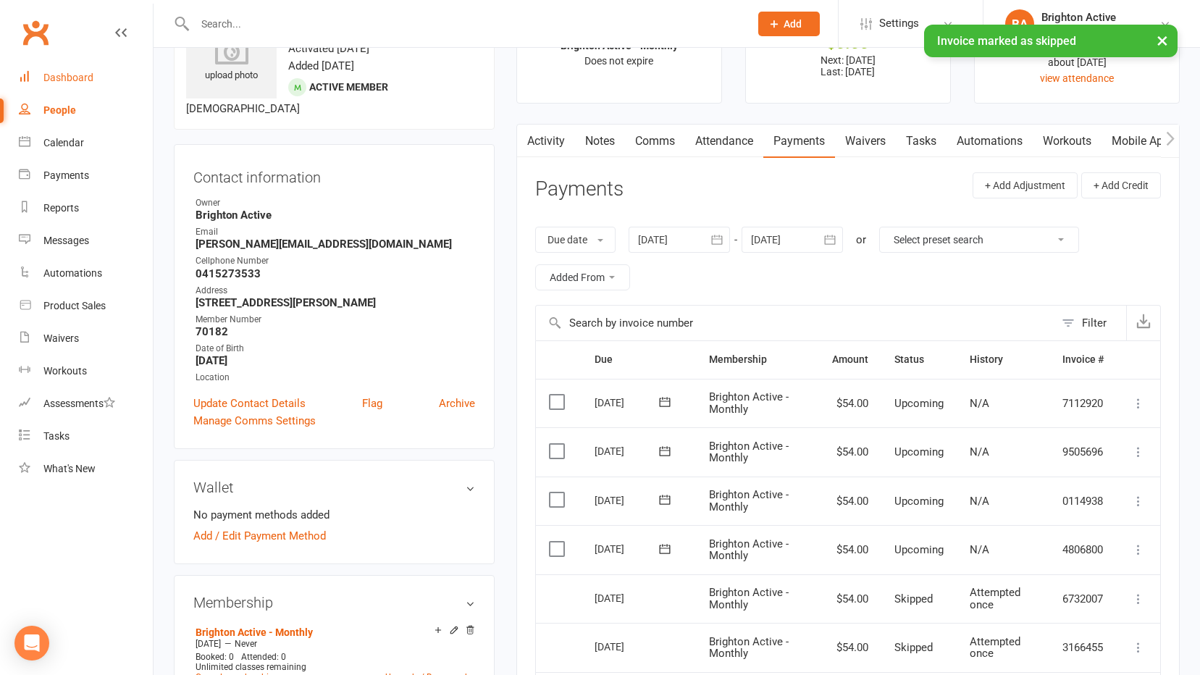
click at [116, 73] on link "Dashboard" at bounding box center [86, 78] width 134 height 33
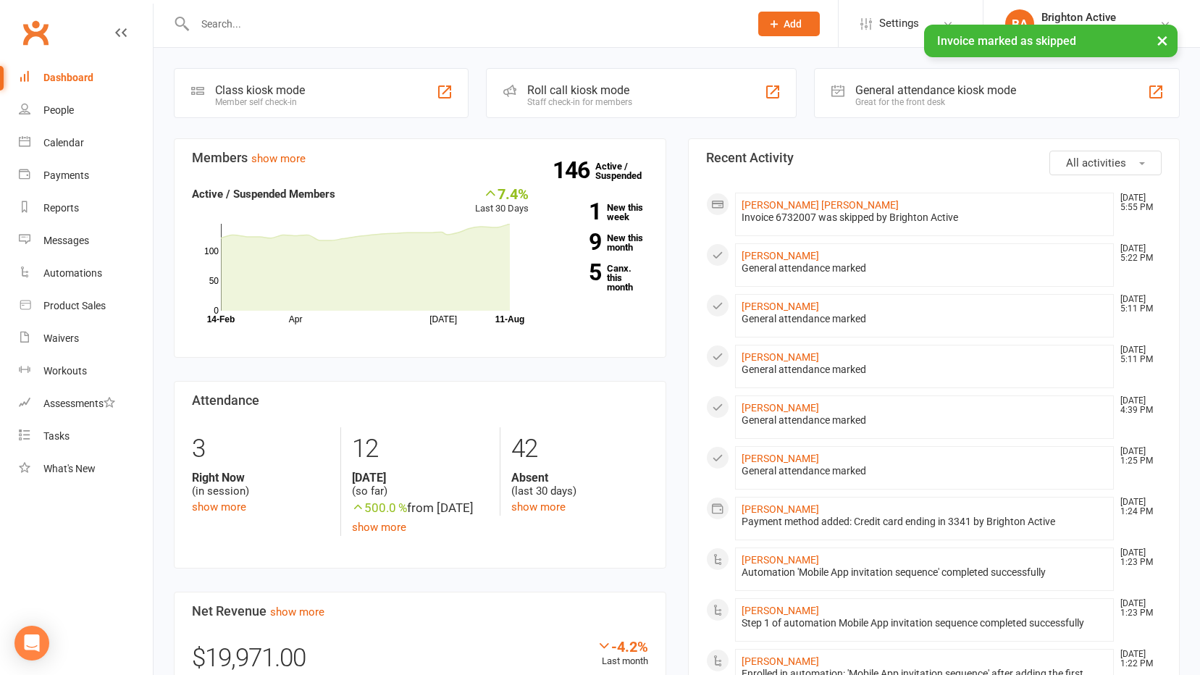
click at [902, 101] on div "Great for the front desk" at bounding box center [936, 102] width 161 height 10
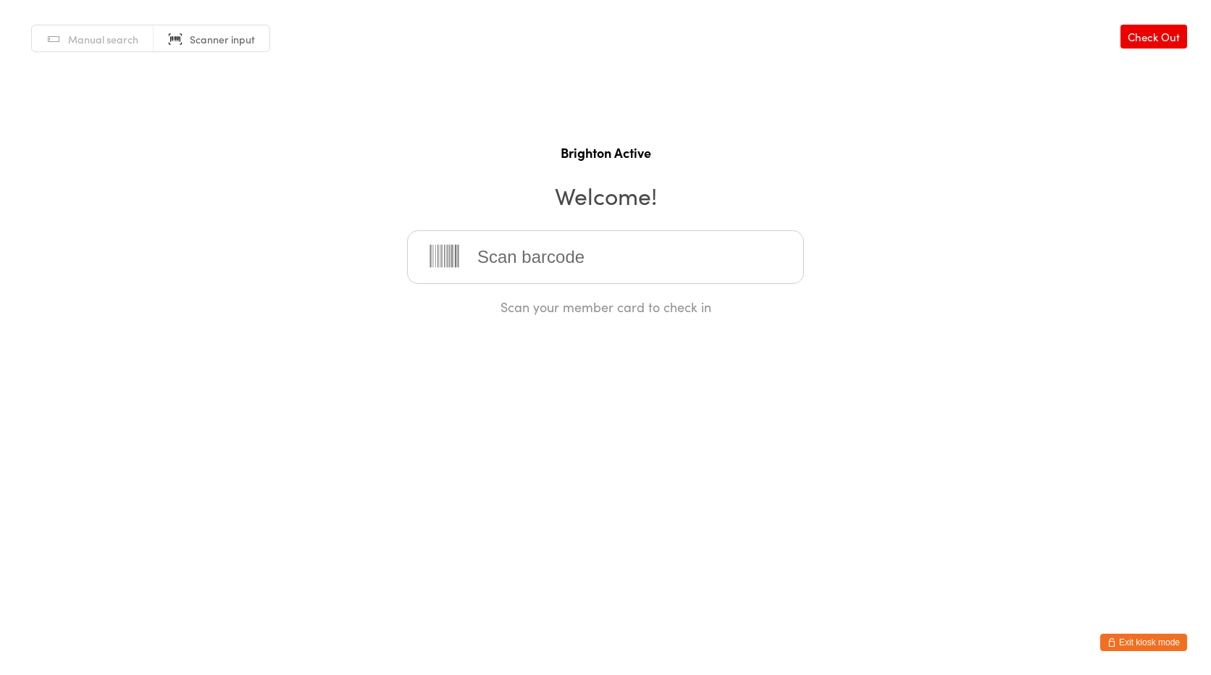
click at [1140, 640] on button "Exit kiosk mode" at bounding box center [1143, 642] width 87 height 17
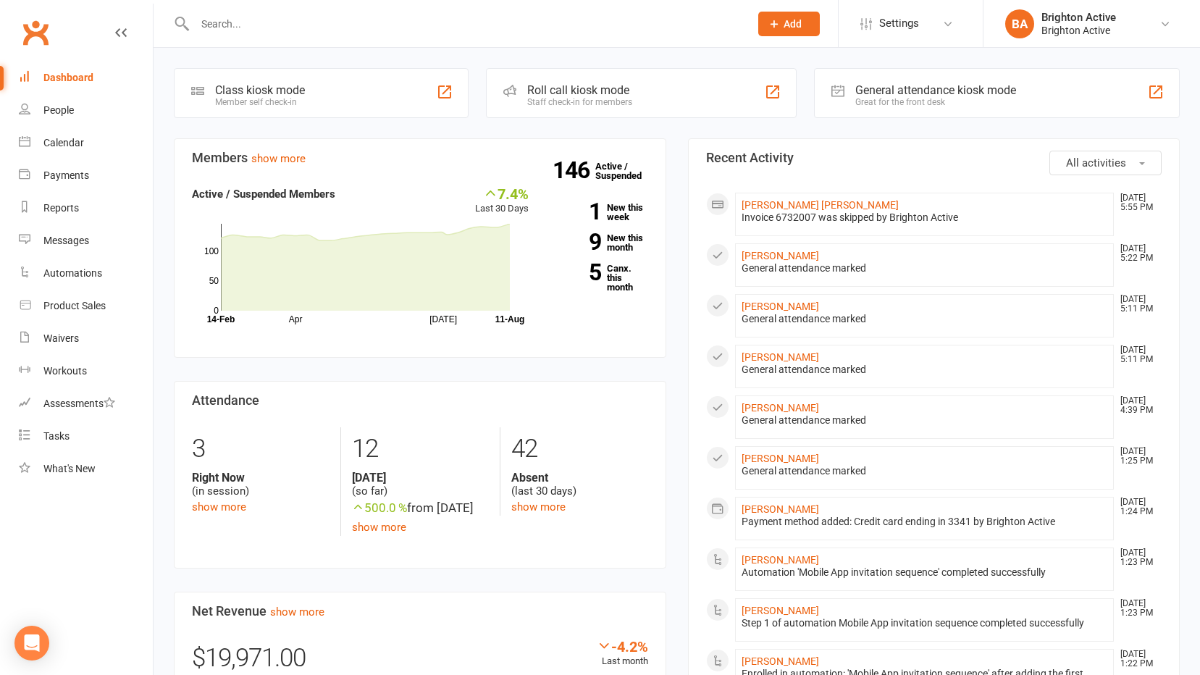
click at [1005, 67] on div "Coming up Today Event/Booking Time Location Trainer Attendees Waitlist No event…" at bounding box center [677, 665] width 1047 height 1234
click at [979, 91] on div "General attendance kiosk mode" at bounding box center [936, 90] width 161 height 14
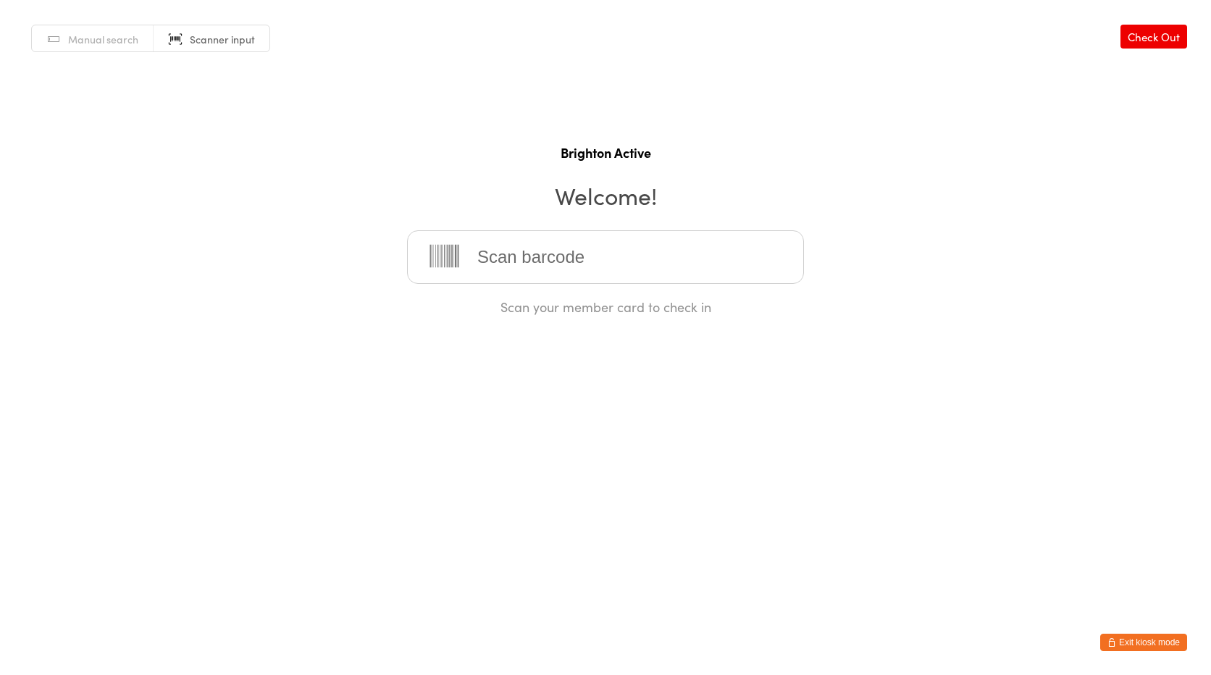
click at [91, 31] on link "Manual search" at bounding box center [93, 39] width 122 height 28
type input "[PERSON_NAME]"
drag, startPoint x: 593, startPoint y: 309, endPoint x: 603, endPoint y: 325, distance: 18.9
click at [593, 309] on div "[PERSON_NAME] Gate" at bounding box center [605, 304] width 371 height 20
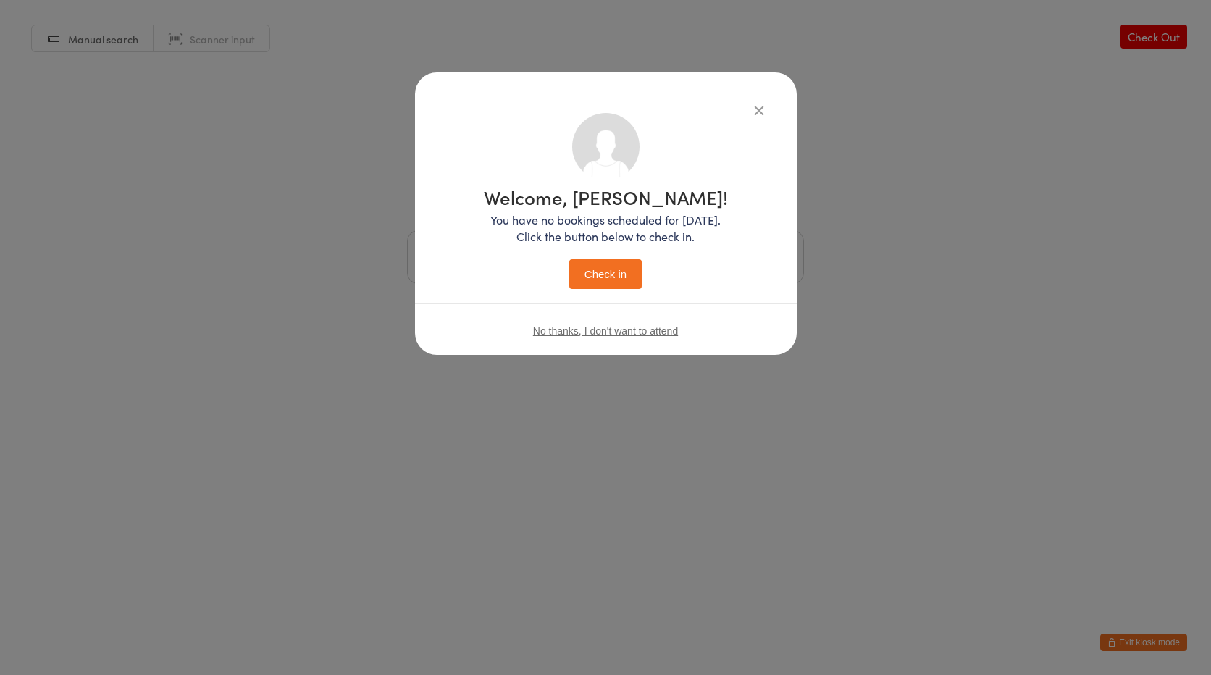
click at [631, 266] on button "Check in" at bounding box center [605, 274] width 72 height 30
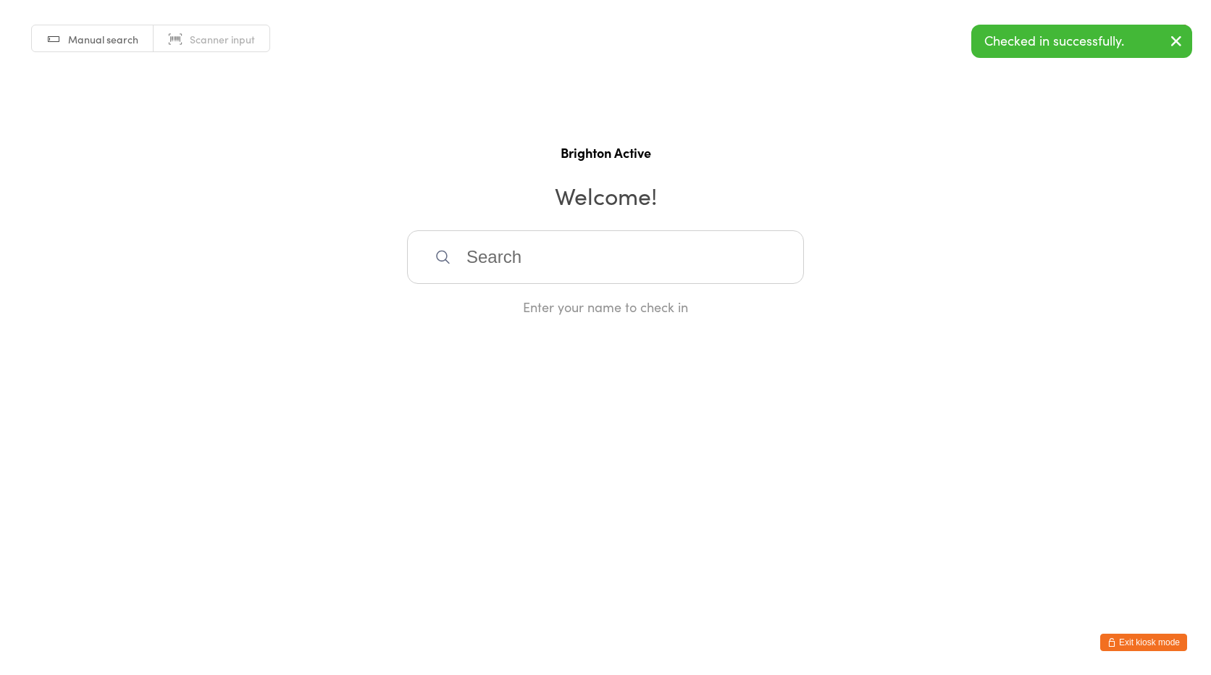
click at [251, 45] on span "Scanner input" at bounding box center [222, 39] width 65 height 14
click at [1110, 649] on button "Exit kiosk mode" at bounding box center [1143, 642] width 87 height 17
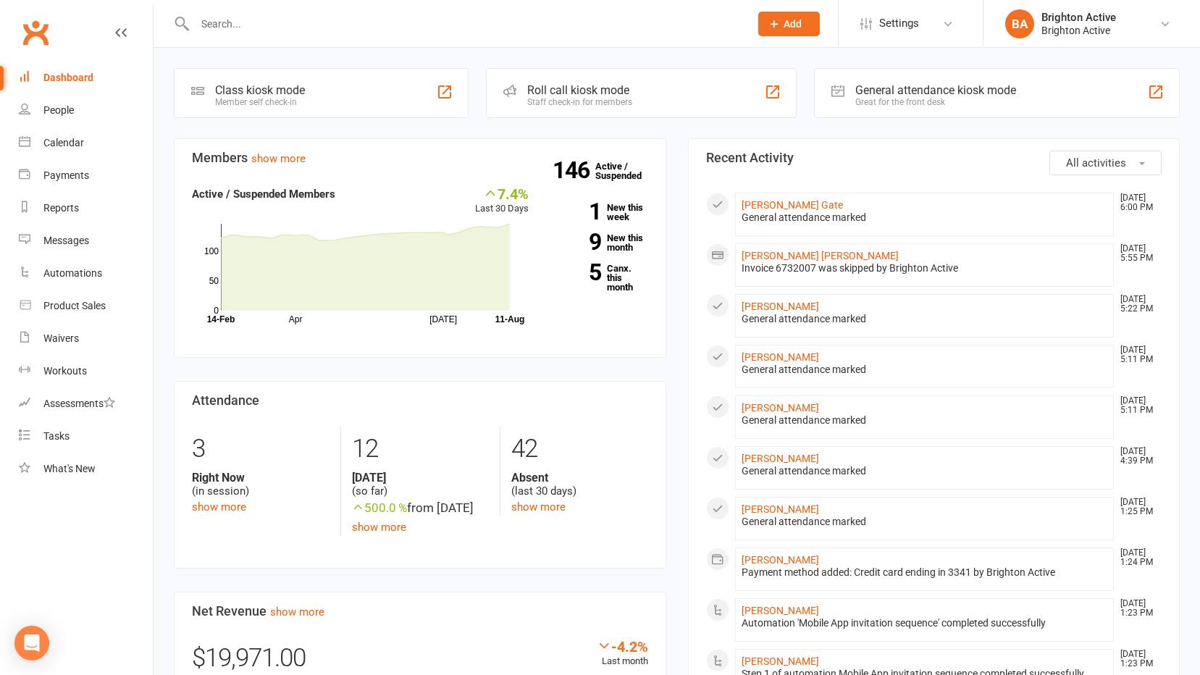
click at [894, 106] on div "Great for the front desk" at bounding box center [936, 102] width 161 height 10
